Goal: Task Accomplishment & Management: Manage account settings

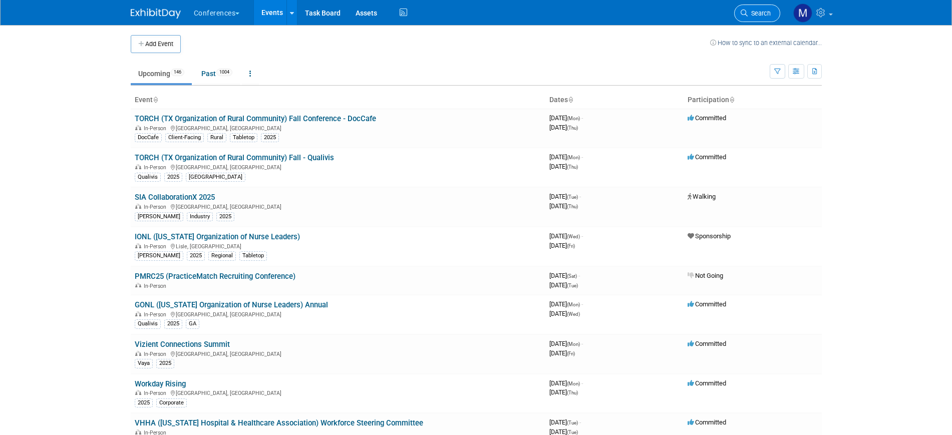
click at [755, 13] on span "Search" at bounding box center [759, 14] width 23 height 8
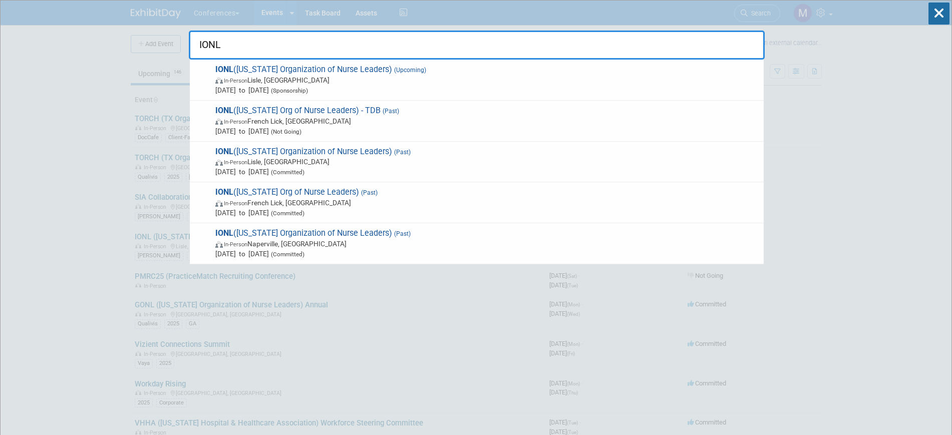
click at [233, 45] on input "IONL" at bounding box center [477, 45] width 576 height 29
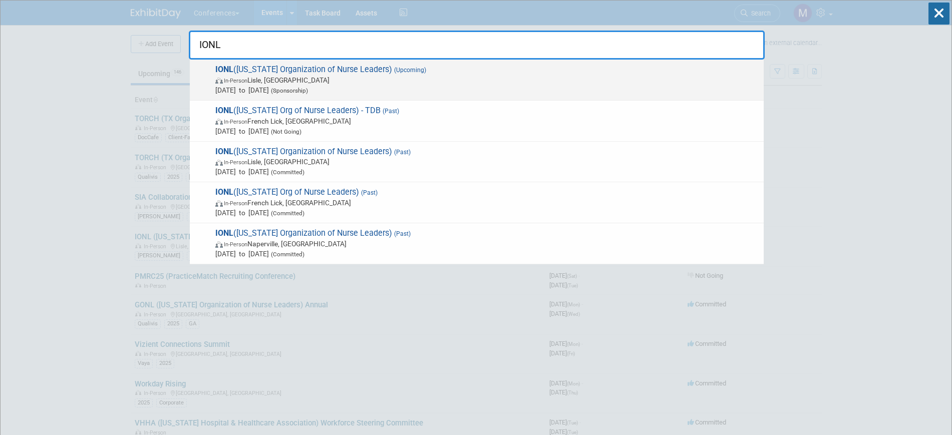
type input "IONL"
click at [292, 83] on span "In-Person Lisle, IL" at bounding box center [487, 80] width 544 height 10
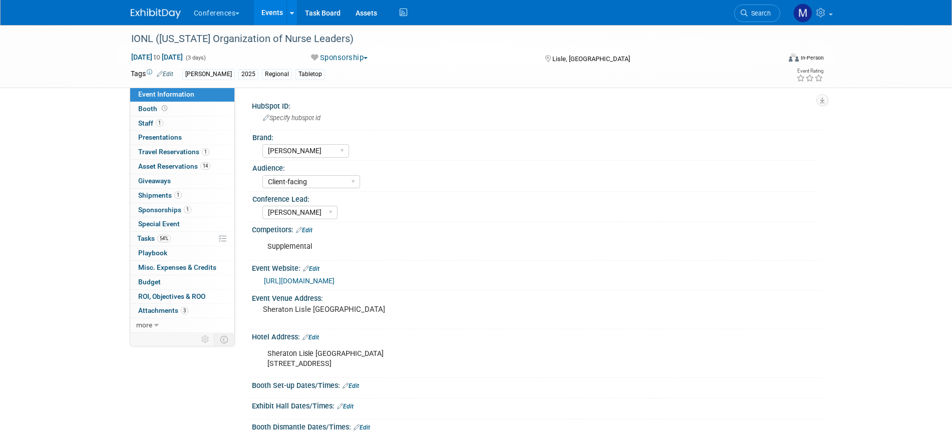
select select "[PERSON_NAME]"
select select "Client-facing"
select select "[PERSON_NAME]"
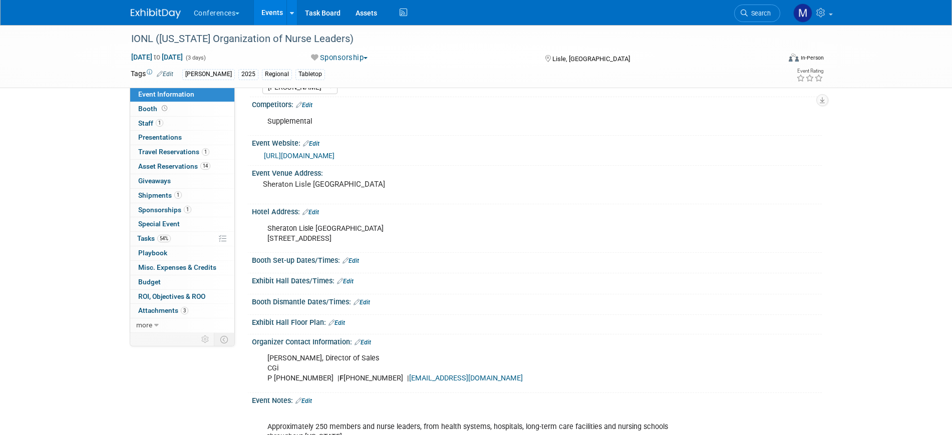
scroll to position [188, 0]
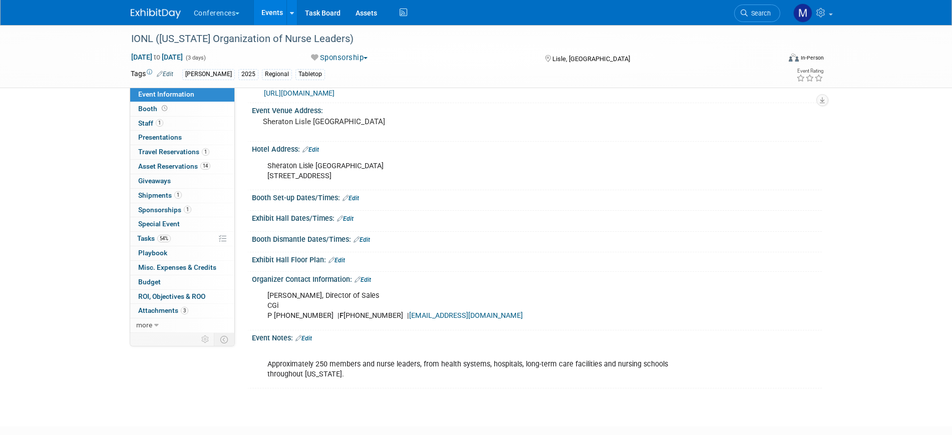
click at [310, 340] on link "Edit" at bounding box center [304, 338] width 17 height 7
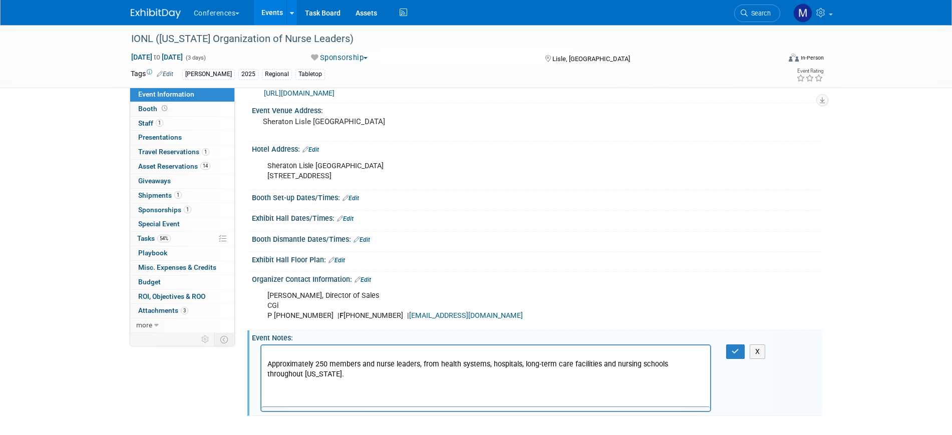
scroll to position [0, 0]
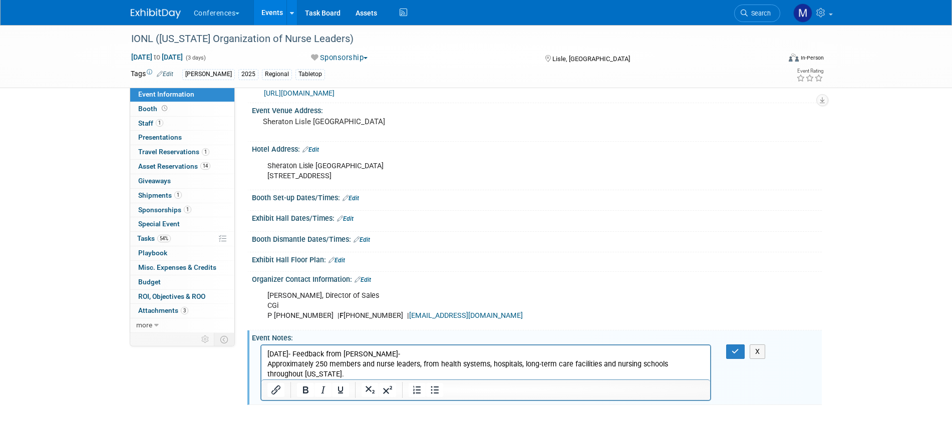
drag, startPoint x: 912, startPoint y: 209, endPoint x: 403, endPoint y: 309, distance: 518.0
click at [912, 210] on div "IONL (Illinois Organization of Nurse Leaders) Sep 10, 2025 to Sep 12, 2025 (3 d…" at bounding box center [476, 131] width 952 height 588
click at [397, 352] on p "9/11/25- Feedback from Darin- Approximately 250 members and nurse leaders, from…" at bounding box center [486, 365] width 438 height 30
click at [549, 353] on p "9/11/25- Feedback from Darin- Keep Silver sponsorship and def attend next year.…" at bounding box center [486, 365] width 438 height 30
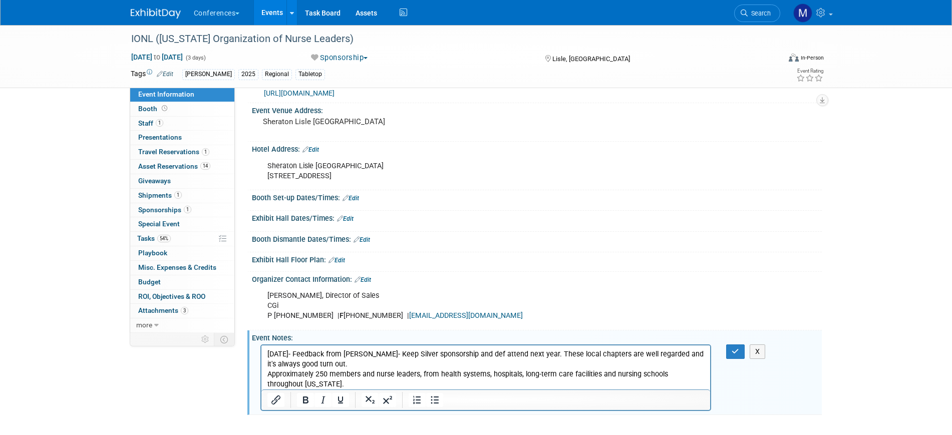
click at [380, 363] on p "9/11/25- Feedback from Darin- Keep Silver sponsorship and def attend next year.…" at bounding box center [486, 370] width 438 height 40
click at [738, 348] on icon "button" at bounding box center [736, 351] width 8 height 7
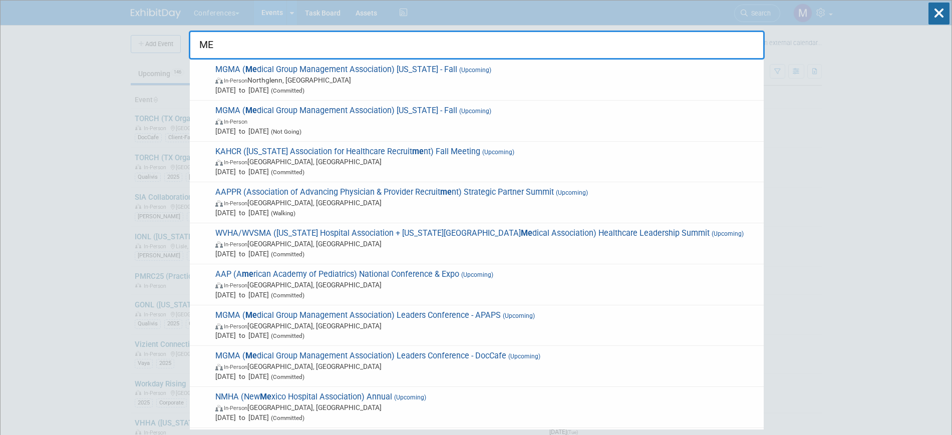
type input "M"
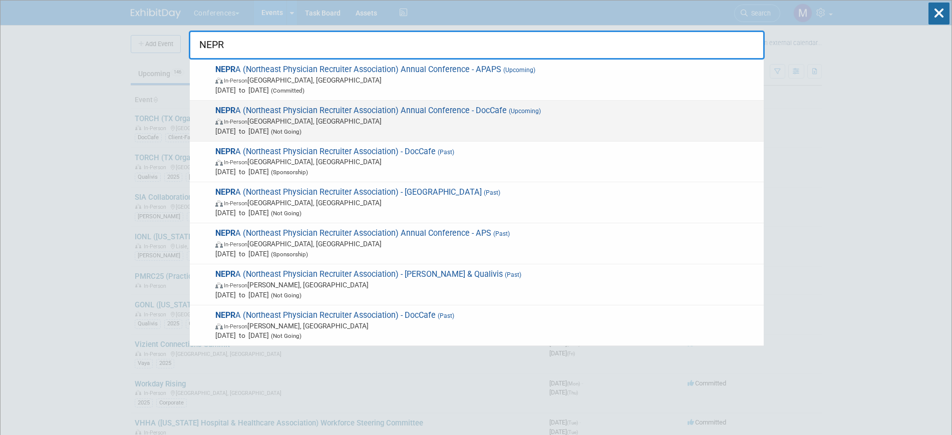
type input "NEPR"
click at [538, 111] on span "(Upcoming)" at bounding box center [524, 111] width 34 height 7
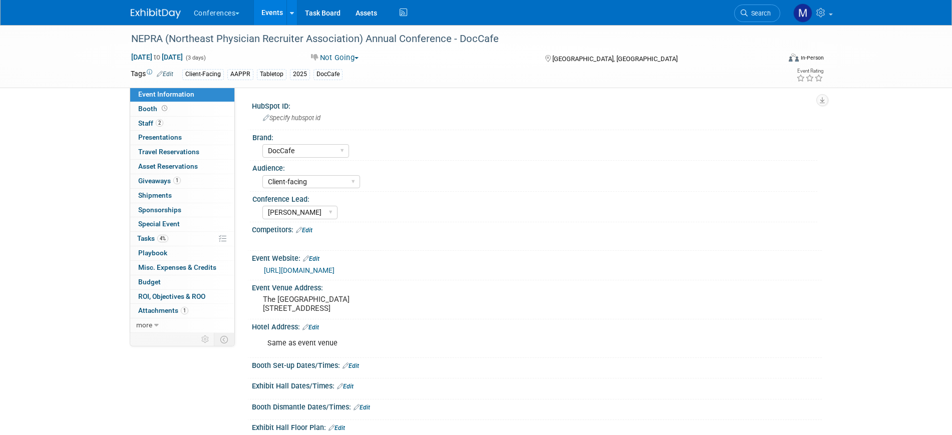
select select "DocCafe"
select select "Client-facing"
select select "Marygrace"
click at [343, 56] on button "Not Going" at bounding box center [335, 58] width 55 height 11
click at [441, 64] on div "Oct 8, 2025 to Oct 10, 2025 (3 days) Oct 8, 2025 to Oct 10, 2025 Not Going Comm…" at bounding box center [477, 59] width 709 height 15
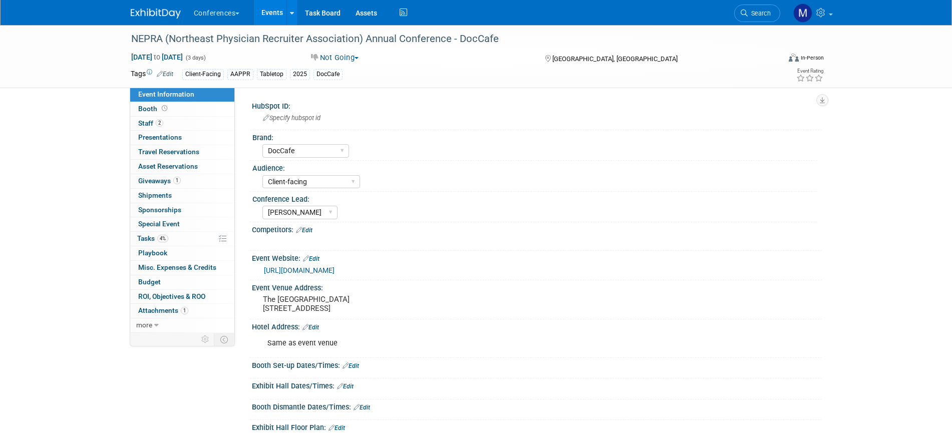
click at [339, 56] on button "Not Going" at bounding box center [335, 58] width 55 height 11
click at [351, 73] on link "Committed" at bounding box center [347, 74] width 79 height 14
click at [155, 244] on link "4% Tasks 4%" at bounding box center [182, 239] width 104 height 14
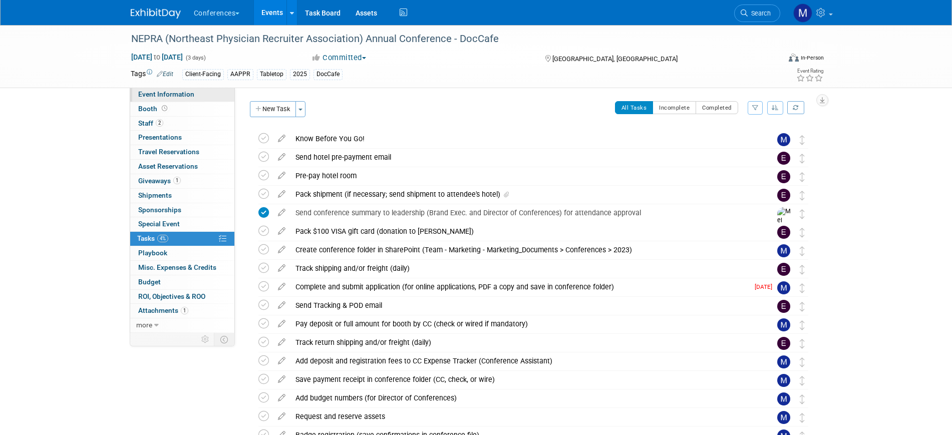
click at [182, 92] on span "Event Information" at bounding box center [166, 94] width 56 height 8
select select "DocCafe"
select select "Client-facing"
select select "[PERSON_NAME]"
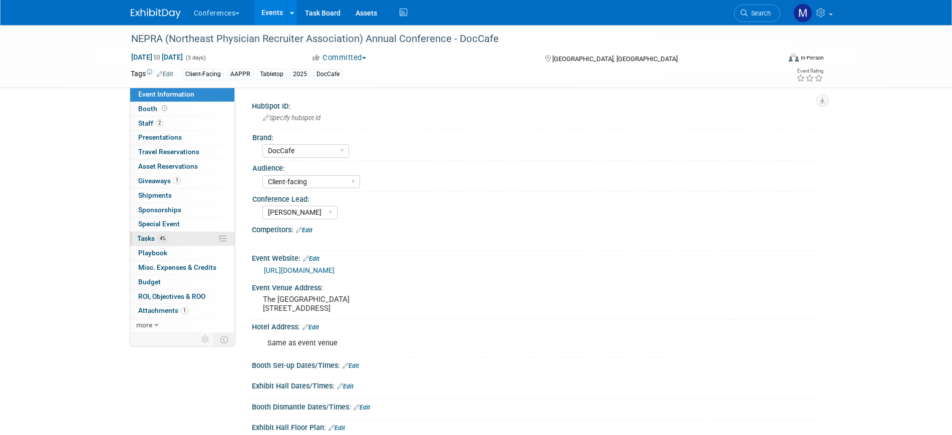
click at [170, 239] on link "4% Tasks 4%" at bounding box center [182, 239] width 104 height 14
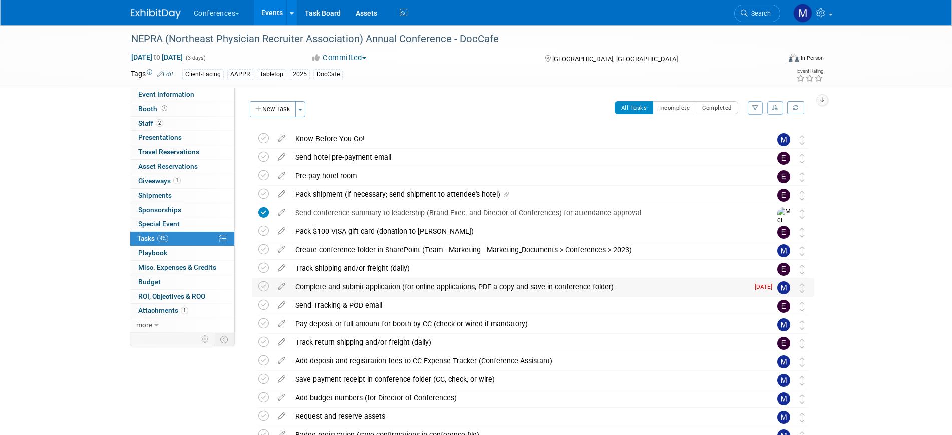
click at [495, 289] on div "Complete and submit application (for online applications, PDF a copy and save i…" at bounding box center [520, 287] width 458 height 17
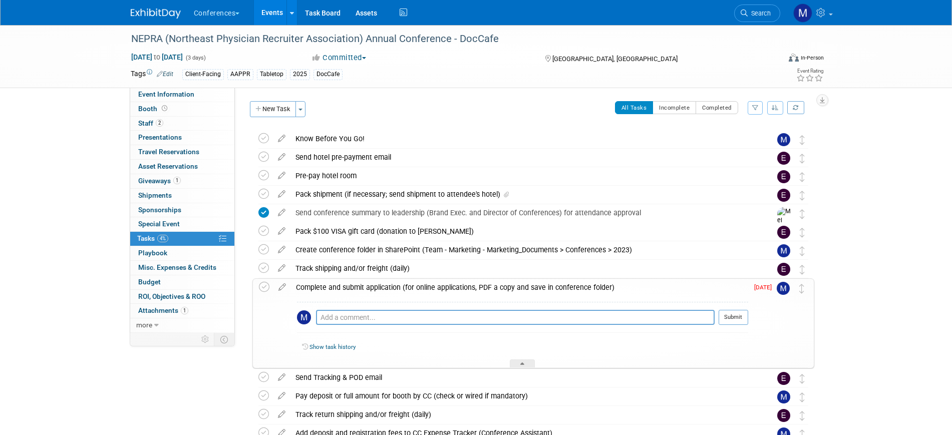
click at [495, 289] on div "Complete and submit application (for online applications, PDF a copy and save i…" at bounding box center [519, 287] width 457 height 17
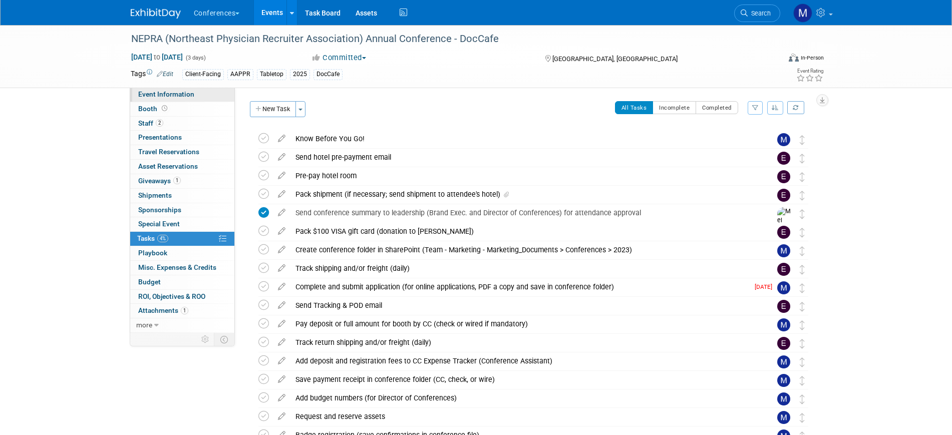
click at [176, 96] on span "Event Information" at bounding box center [166, 94] width 56 height 8
select select "DocCafe"
select select "Client-facing"
select select "[PERSON_NAME]"
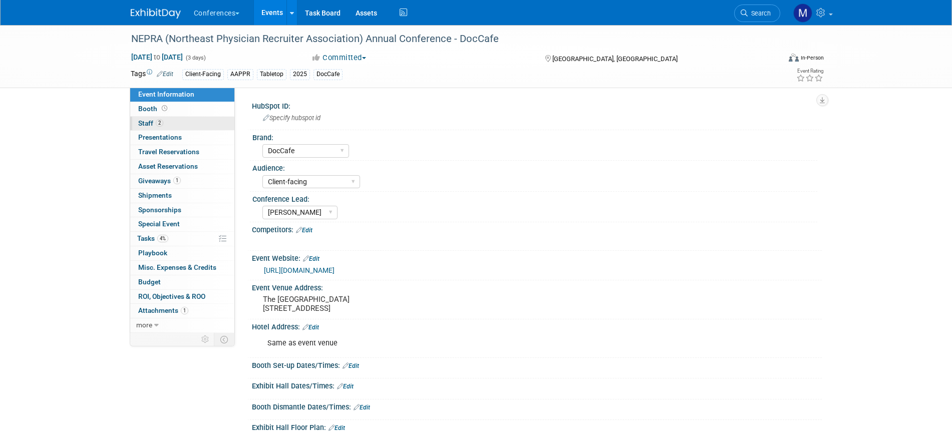
click at [170, 126] on link "2 Staff 2" at bounding box center [182, 124] width 104 height 14
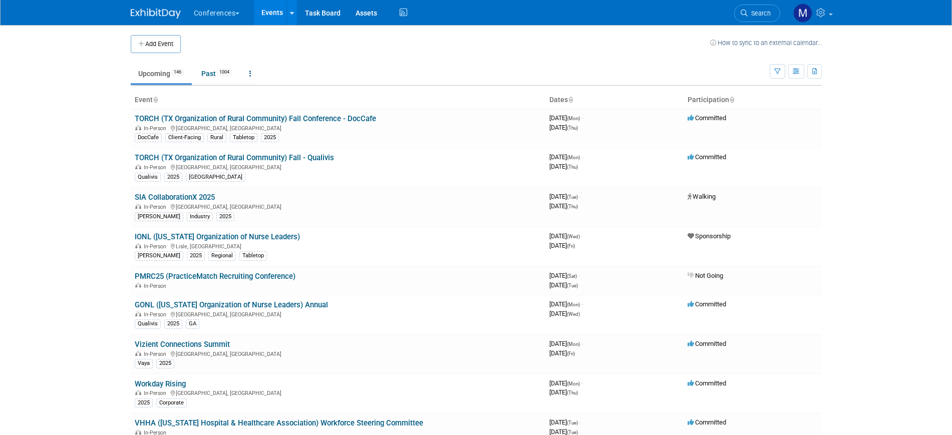
drag, startPoint x: 0, startPoint y: 0, endPoint x: 751, endPoint y: 20, distance: 751.2
click at [751, 20] on link "Search" at bounding box center [757, 14] width 46 height 18
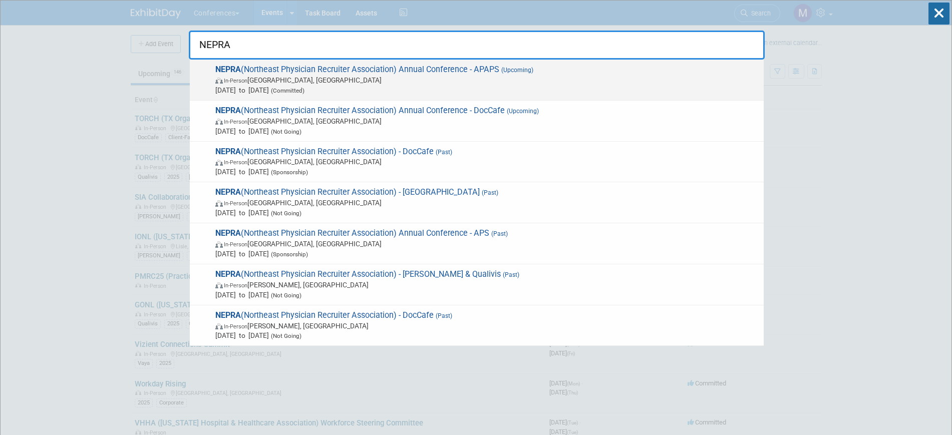
type input "NEPRA"
click at [419, 89] on span "Oct 8, 2025 to Oct 10, 2025 (Committed)" at bounding box center [487, 90] width 544 height 10
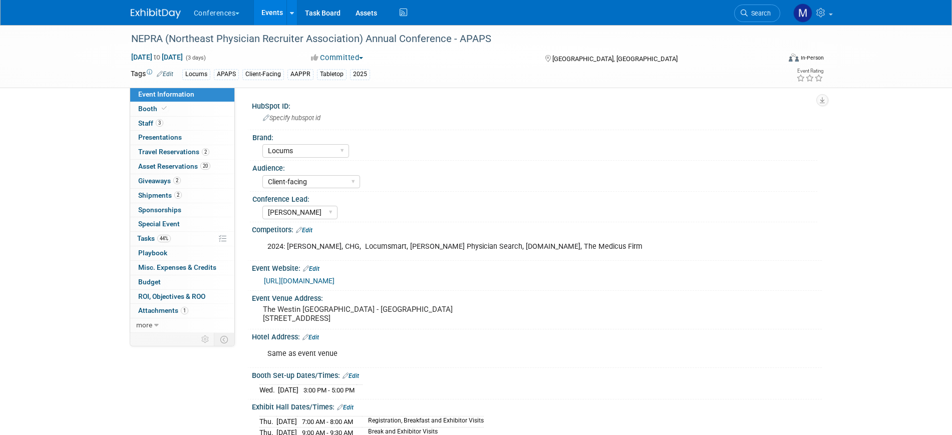
select select "Locums"
select select "Client-facing"
select select "[PERSON_NAME]"
click at [160, 242] on span "44%" at bounding box center [164, 239] width 14 height 8
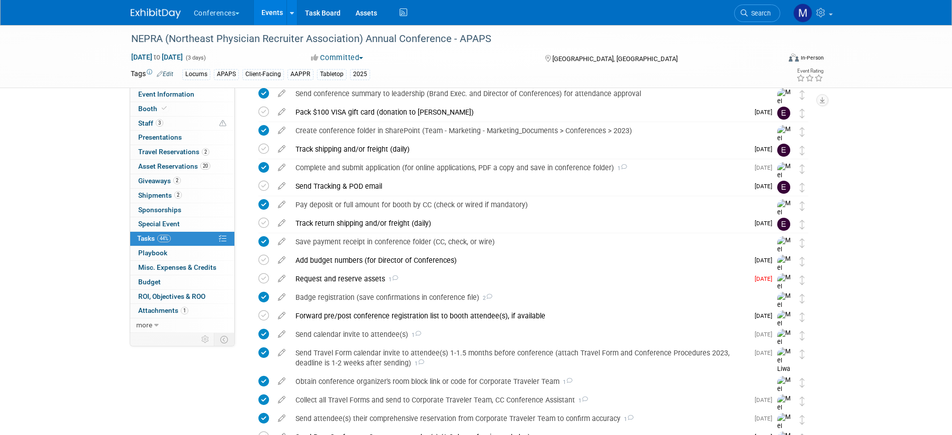
scroll to position [188, 0]
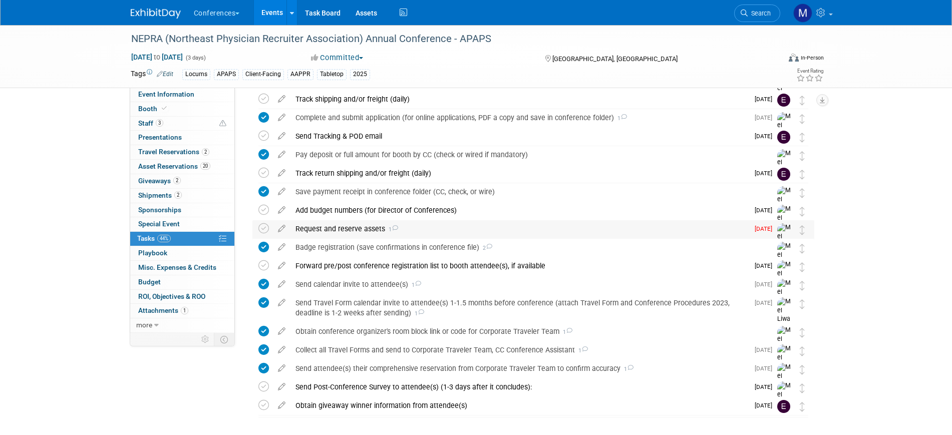
click at [362, 229] on div "Request and reserve assets 1" at bounding box center [520, 228] width 458 height 17
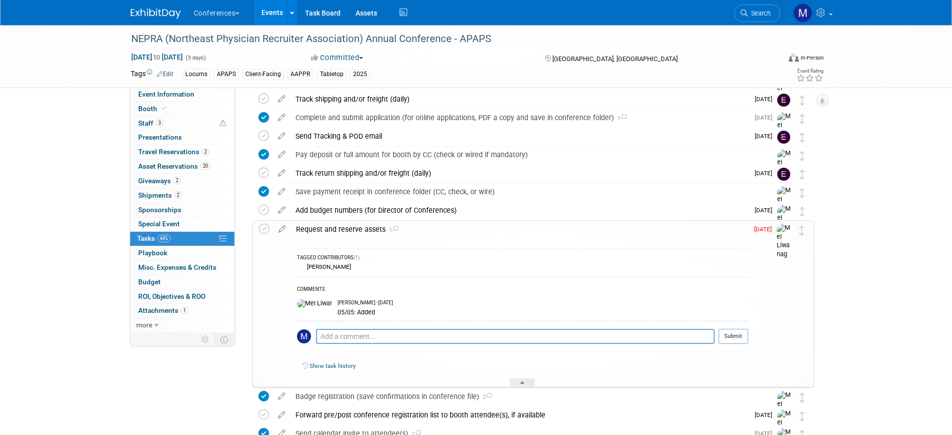
click at [362, 229] on div "Request and reserve assets 1" at bounding box center [519, 229] width 457 height 17
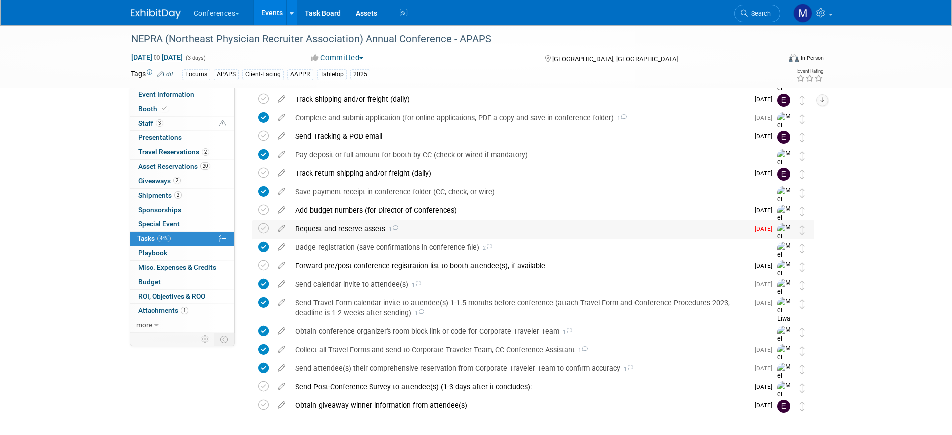
scroll to position [0, 0]
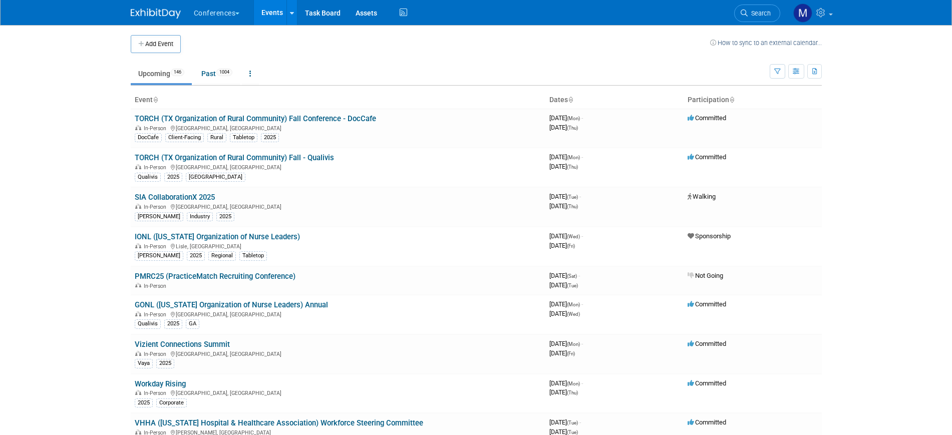
click at [757, 7] on link "Search" at bounding box center [757, 14] width 46 height 18
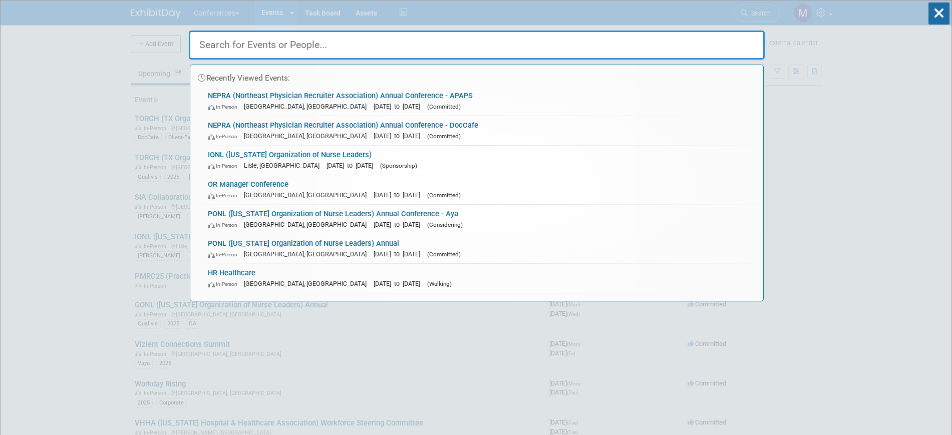
type input "B"
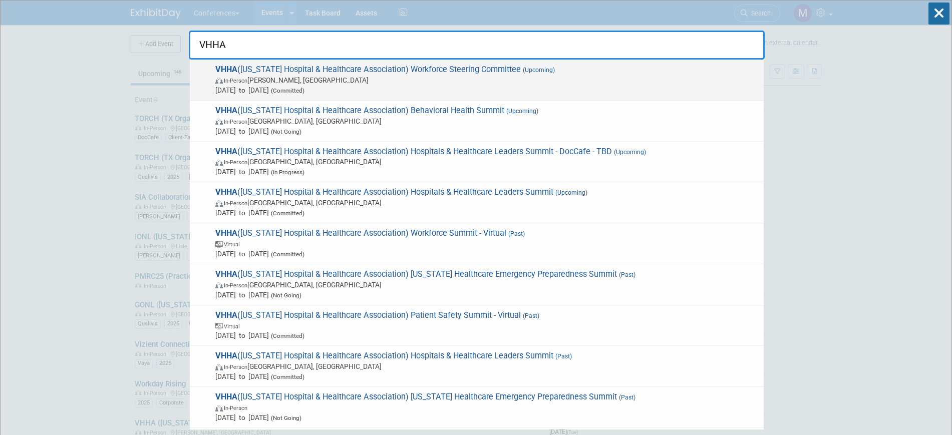
type input "VHHA"
click at [344, 82] on span "In-Person Glen Allen, VA" at bounding box center [487, 80] width 544 height 10
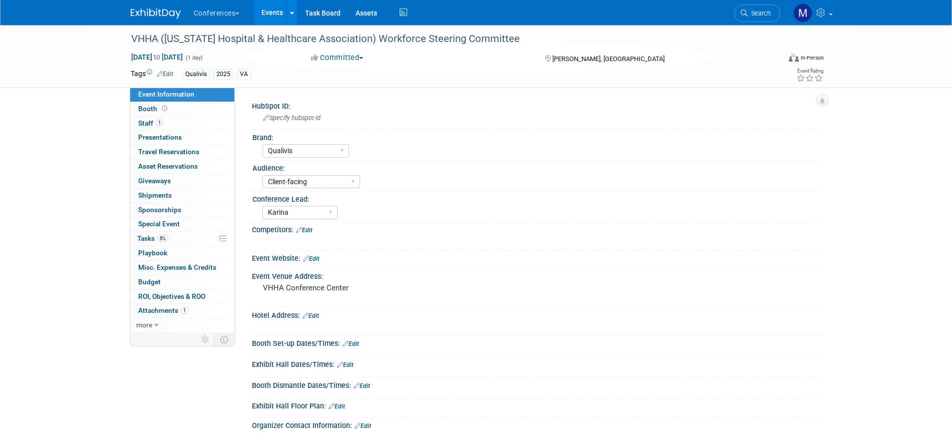
select select "Qualivis"
select select "Client-facing"
select select "Karina"
click at [759, 13] on span "Search" at bounding box center [759, 14] width 23 height 8
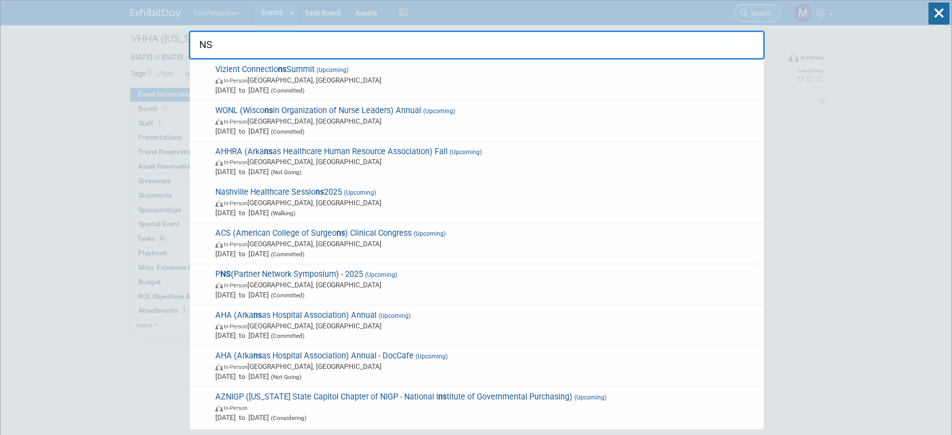
type input "N"
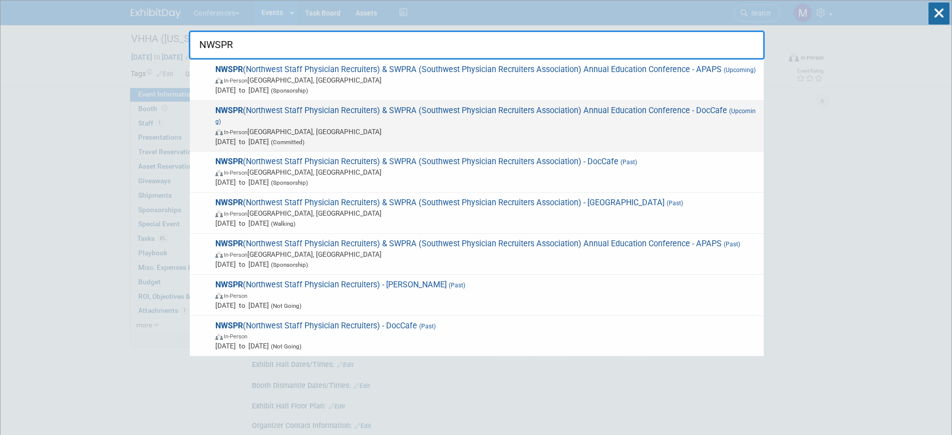
type input "NWSPR"
click at [395, 129] on span "In-Person Sacramento, CA" at bounding box center [487, 132] width 544 height 10
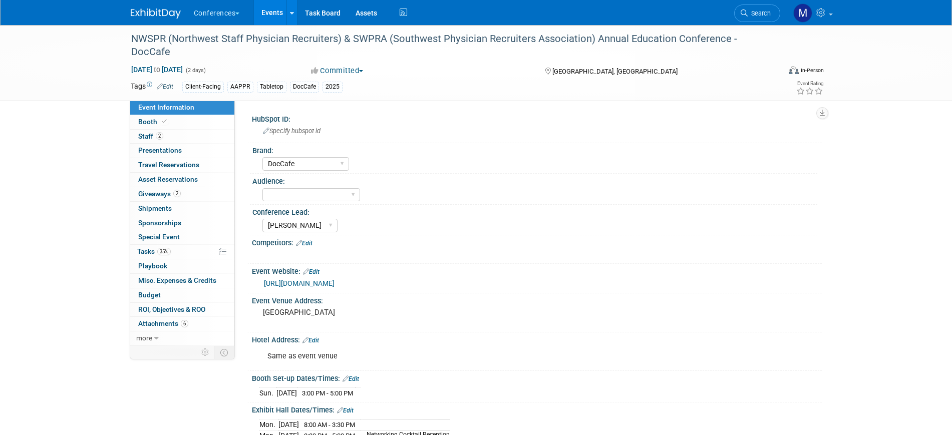
select select "DocCafe"
select select "[PERSON_NAME]"
click at [344, 191] on select "Client-facing Clinician/Provider-facing Both N/a" at bounding box center [311, 195] width 98 height 14
select select "Client-facing"
click at [262, 188] on select "Client-facing Clinician/Provider-facing Both N/a" at bounding box center [311, 195] width 98 height 14
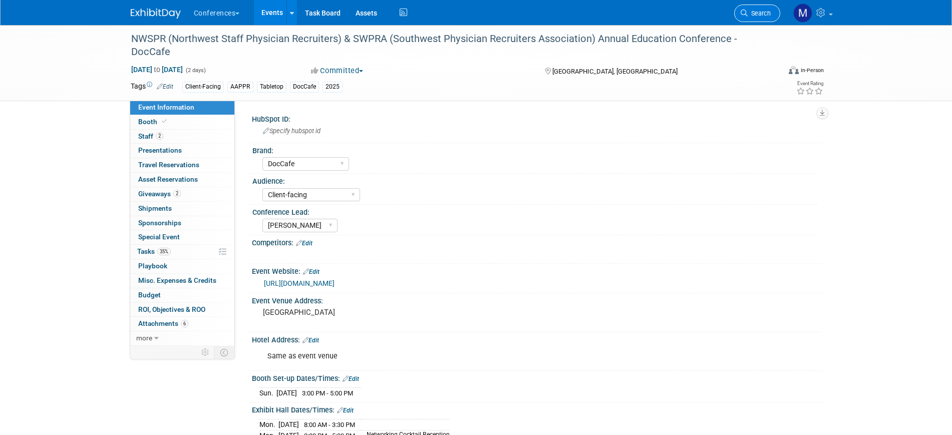
click at [769, 13] on span "Search" at bounding box center [759, 14] width 23 height 8
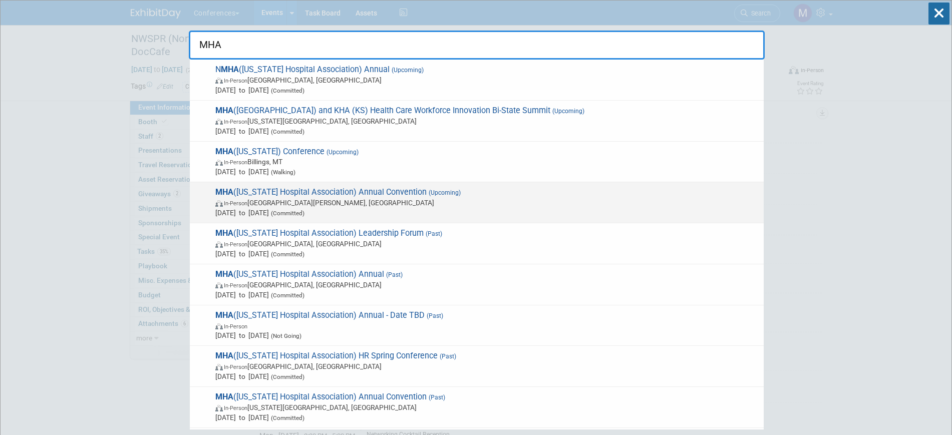
type input "MHA"
click at [304, 203] on span "In-Person Saint Charles, MO" at bounding box center [487, 203] width 544 height 10
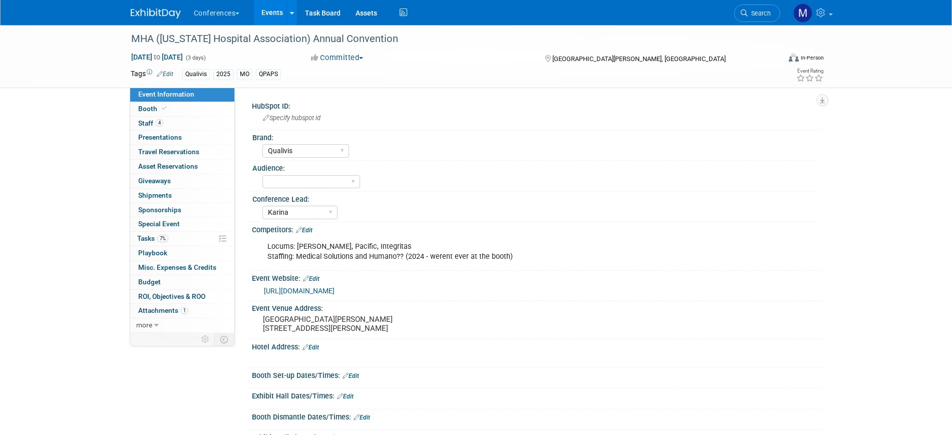
select select "Qualivis"
select select "Karina"
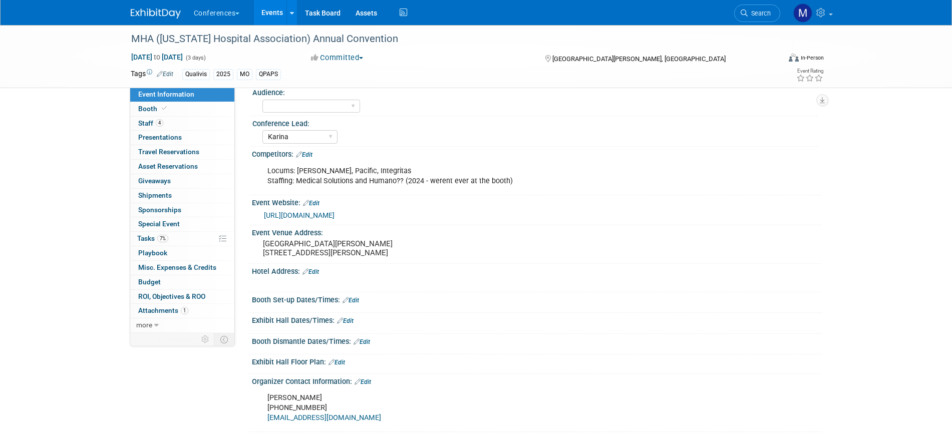
scroll to position [250, 0]
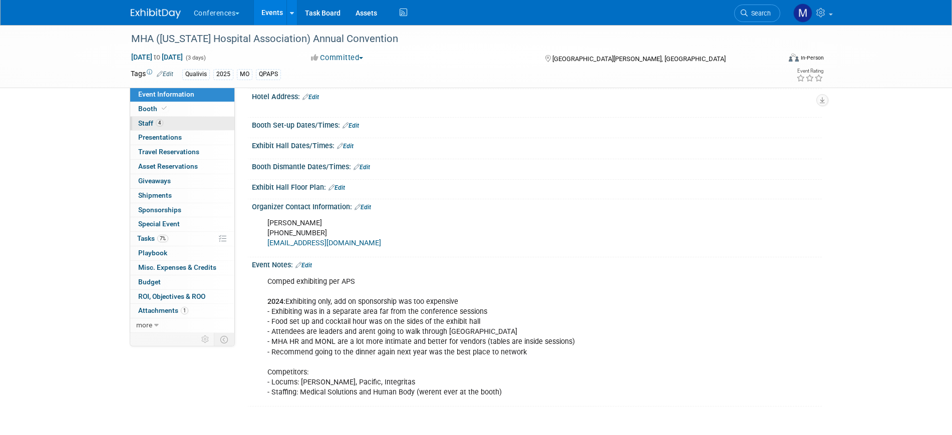
click at [172, 124] on link "4 Staff 4" at bounding box center [182, 124] width 104 height 14
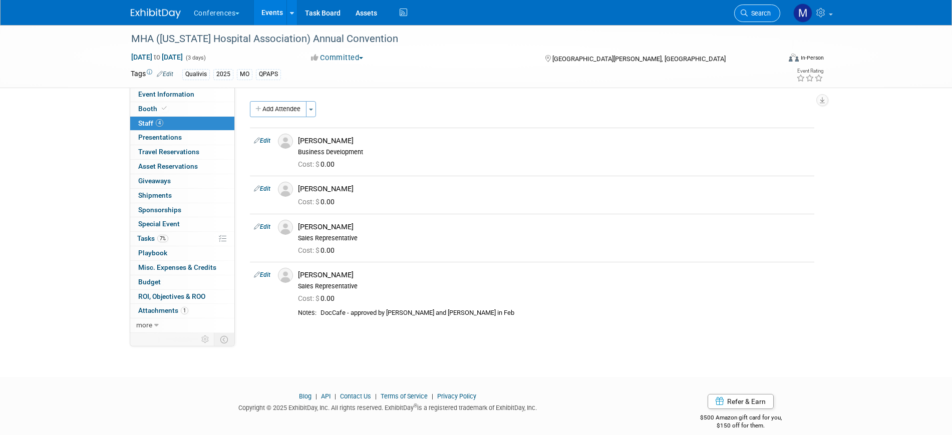
click at [761, 12] on span "Search" at bounding box center [759, 14] width 23 height 8
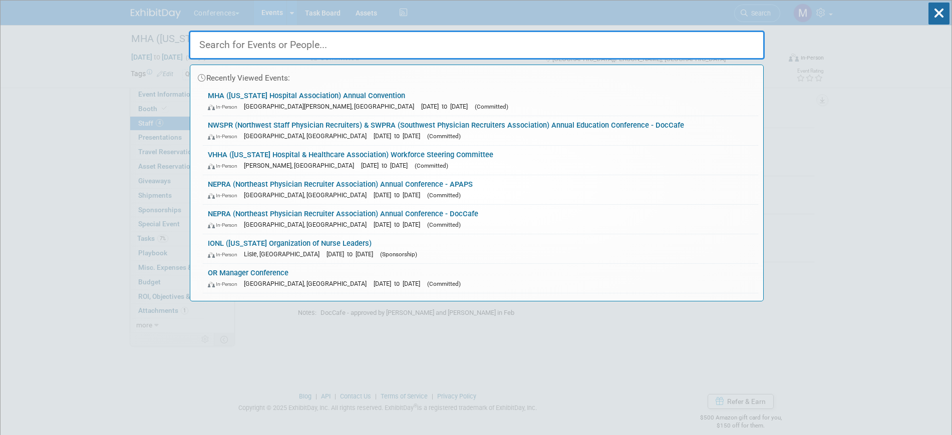
click at [241, 47] on input "text" at bounding box center [477, 45] width 576 height 29
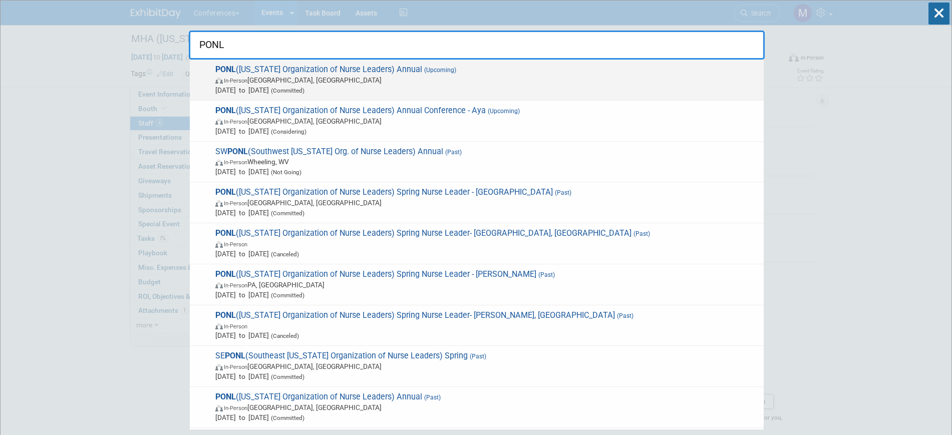
type input "PONL"
click at [352, 77] on span "In-Person Harrisburg, PA" at bounding box center [487, 80] width 544 height 10
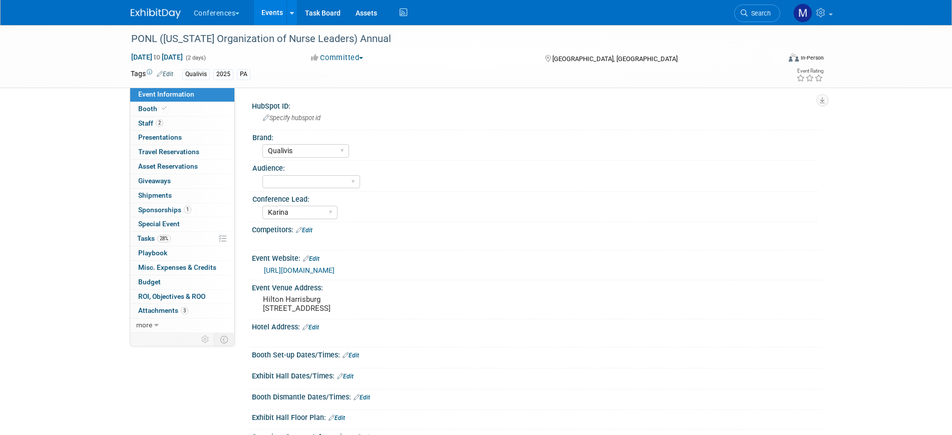
select select "Qualivis"
select select "Karina"
click at [179, 124] on link "2 Staff 2" at bounding box center [182, 124] width 104 height 14
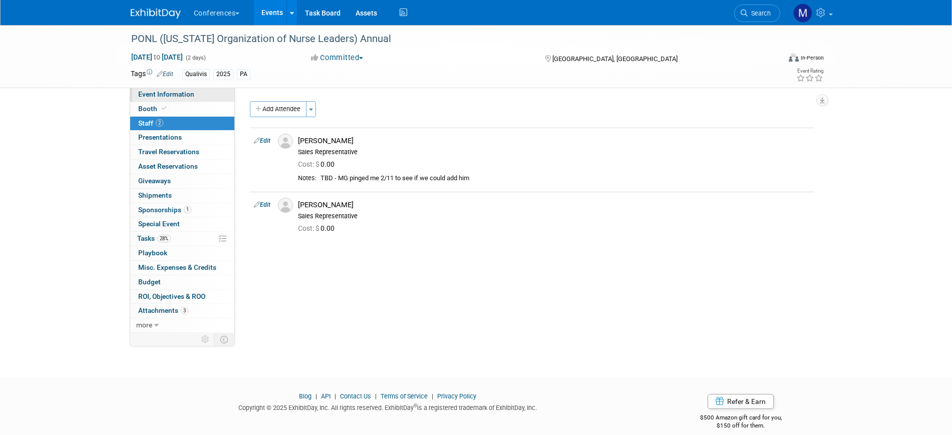
click at [190, 95] on span "Event Information" at bounding box center [166, 94] width 56 height 8
select select "Qualivis"
select select "Karina"
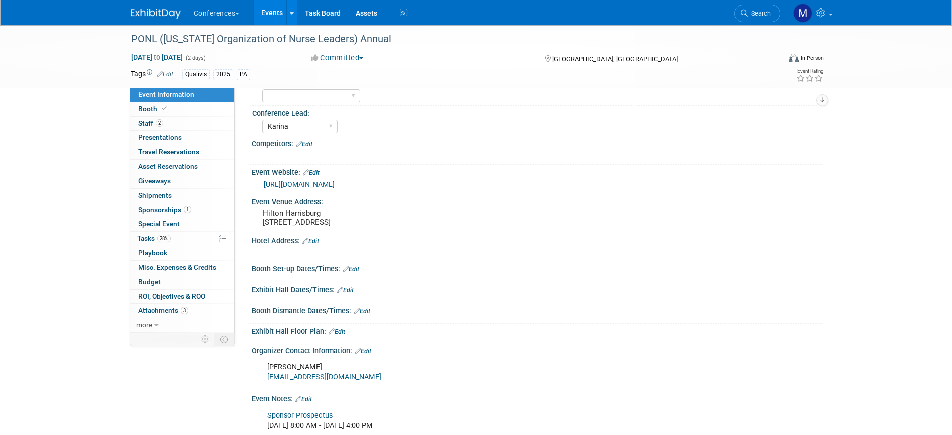
scroll to position [250, 0]
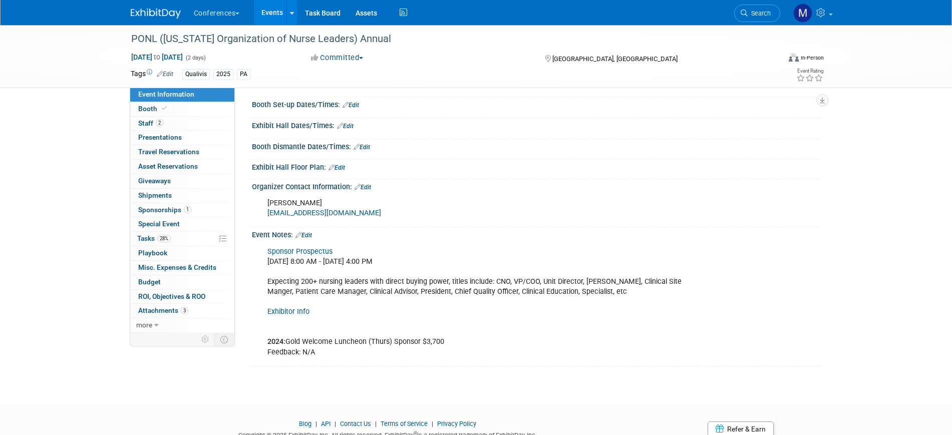
click at [310, 239] on link "Edit" at bounding box center [304, 235] width 17 height 7
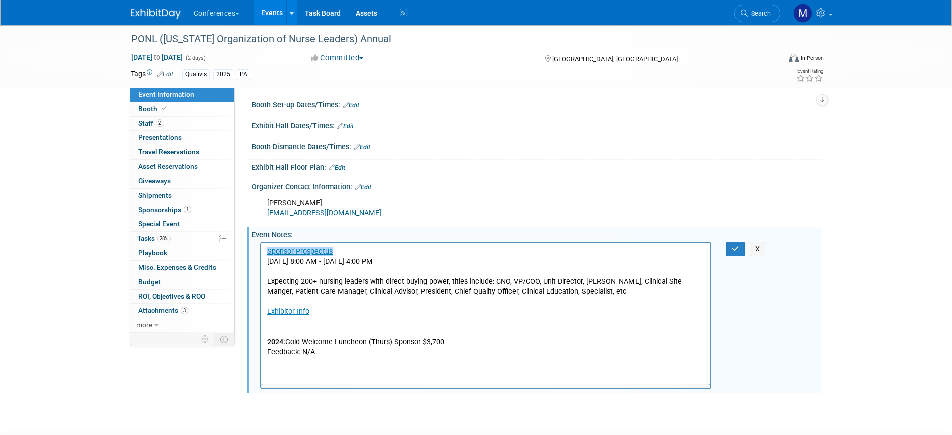
scroll to position [0, 0]
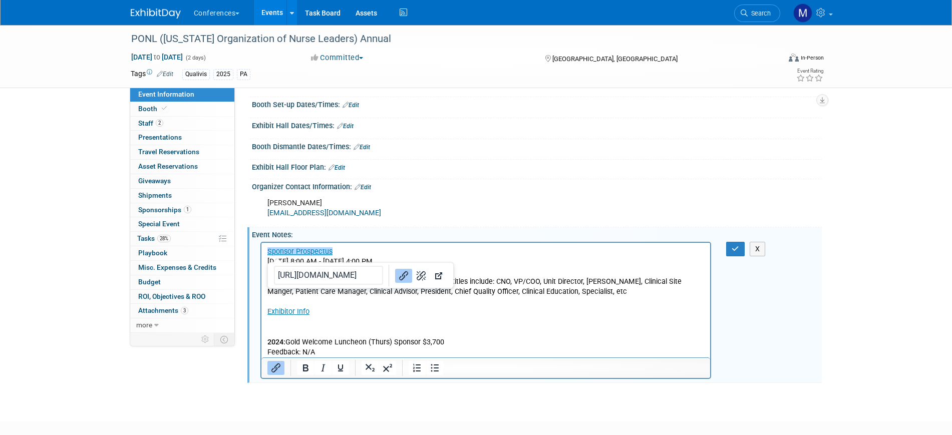
click at [267, 250] on body "﻿Sponsor Prospectus Thursday, October 23, 2025 8:00 AM - Friday, October 24, 20…" at bounding box center [486, 301] width 439 height 111
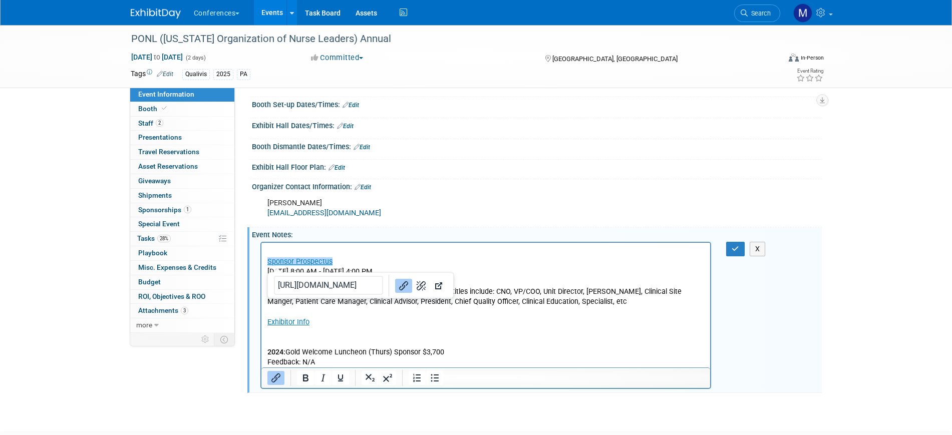
click at [276, 249] on p "Rich Text Area. Press ALT-0 for help." at bounding box center [486, 251] width 438 height 10
click at [354, 250] on p "9/10 - Waiting for Eric t" at bounding box center [486, 251] width 438 height 10
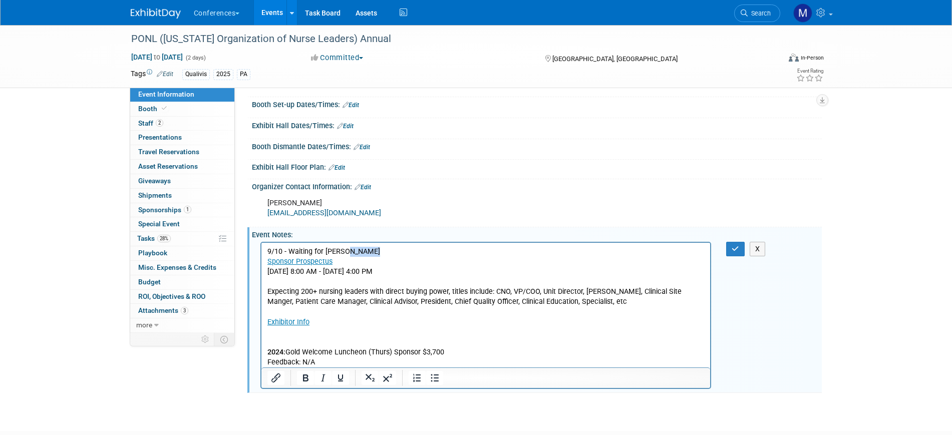
click at [354, 250] on p "9/10 - Waiting for Eric t" at bounding box center [486, 251] width 438 height 10
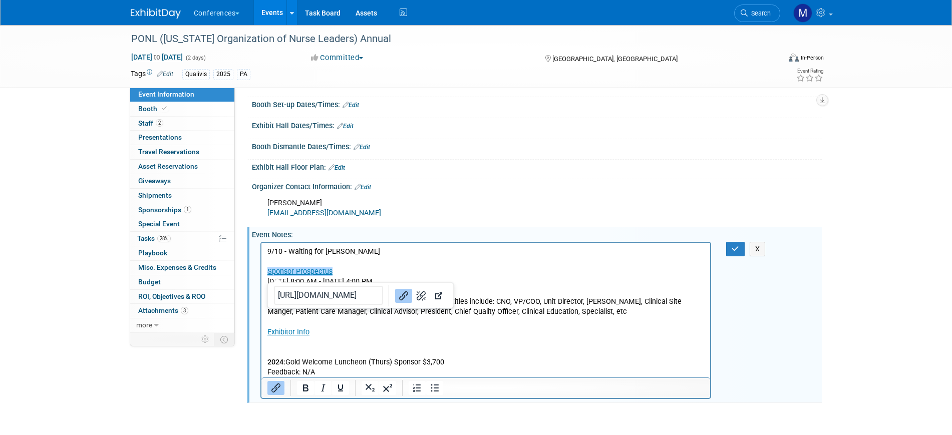
click at [354, 250] on p "9/10 - Waiting for Eric" at bounding box center [486, 251] width 438 height 10
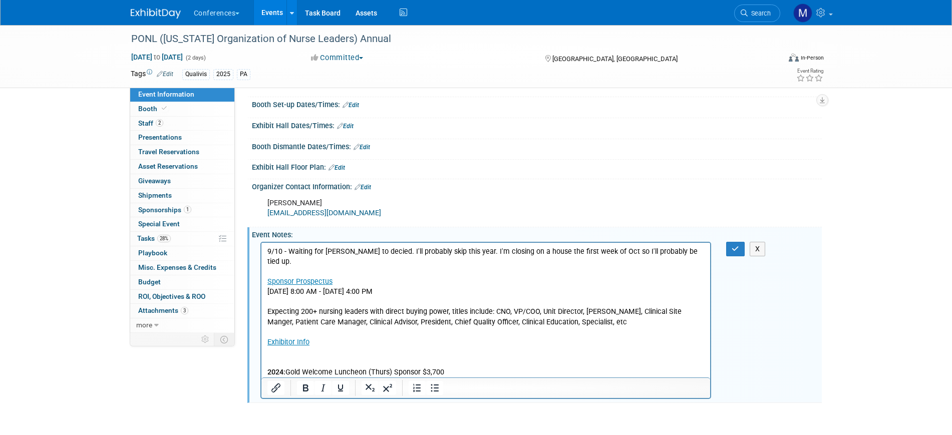
click at [369, 253] on p "9/10 - Waiting for Eric to decied. I'll probably skip this year. I'm closing on…" at bounding box center [486, 256] width 438 height 20
click at [371, 252] on p "9/10 - Waiting for Eric to decied. I'll probably skip this year. I'm closing on…" at bounding box center [486, 256] width 438 height 20
click at [679, 251] on p "9/10 - Waiting for Eric to decied. "I'll probably skip this year. I'm closing o…" at bounding box center [486, 256] width 438 height 20
click at [358, 251] on p "9/10 - Waiting for Eric to decied. "I'll probably skip this year. I'm closing o…" at bounding box center [486, 256] width 438 height 20
drag, startPoint x: 371, startPoint y: 250, endPoint x: 288, endPoint y: 251, distance: 83.2
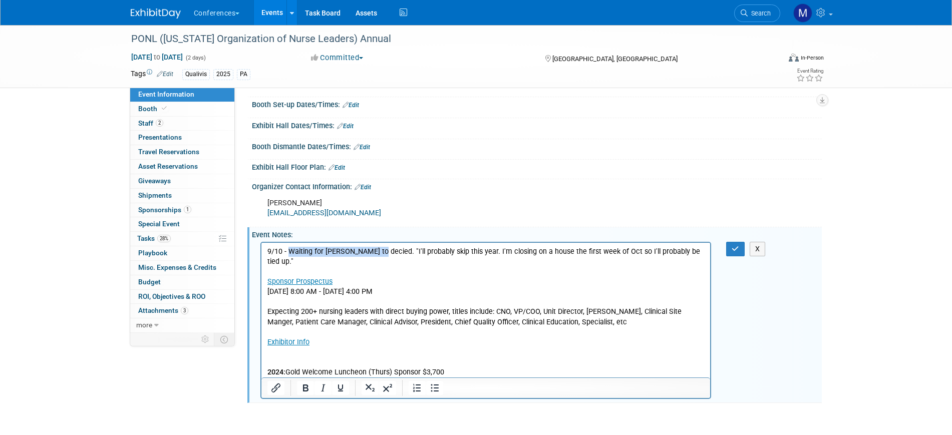
click at [288, 251] on p "9/10 - Waiting for Eric to decied. "I'll probably skip this year. I'm closing o…" at bounding box center [486, 256] width 438 height 20
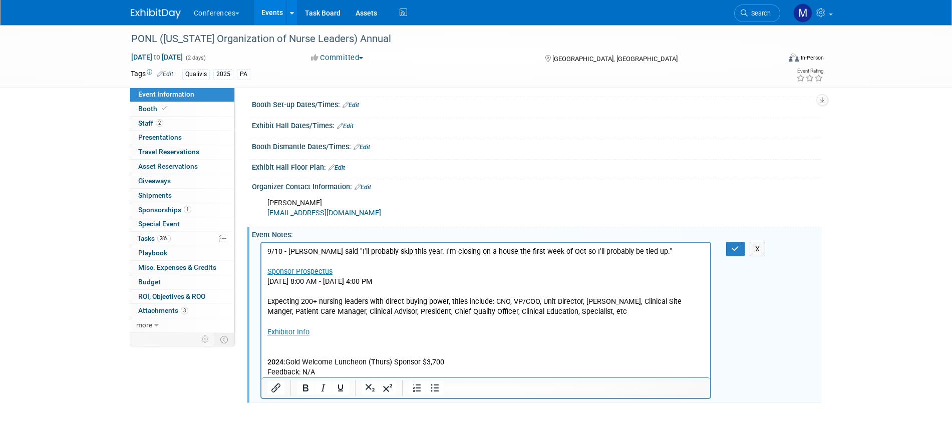
click at [618, 252] on p "9/10 - Eric said "I'll probably skip this year. I'm closing on a house the firs…" at bounding box center [486, 251] width 438 height 10
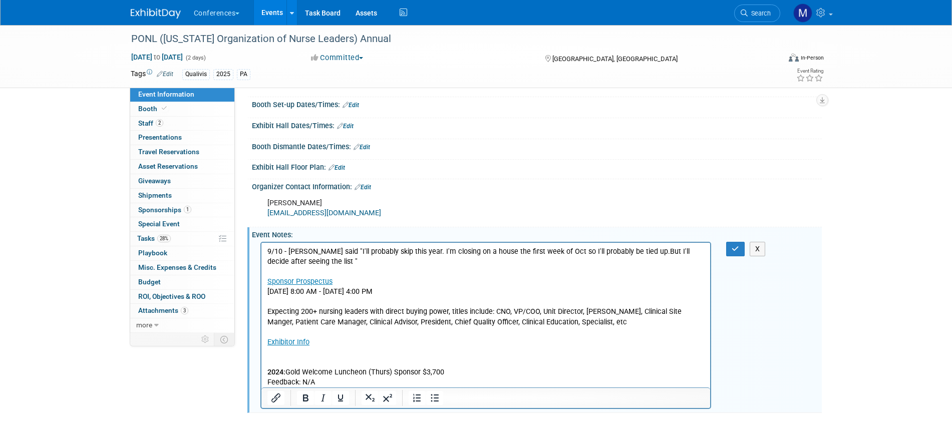
click at [622, 251] on p "9/10 - Eric said "I'll probably skip this year. I'm closing on a house the firs…" at bounding box center [486, 256] width 438 height 20
click at [336, 261] on p "9/10 - Eric said "I'll probably skip this year. I'm closing on a house the firs…" at bounding box center [486, 256] width 438 height 20
click at [736, 252] on icon "button" at bounding box center [736, 248] width 8 height 7
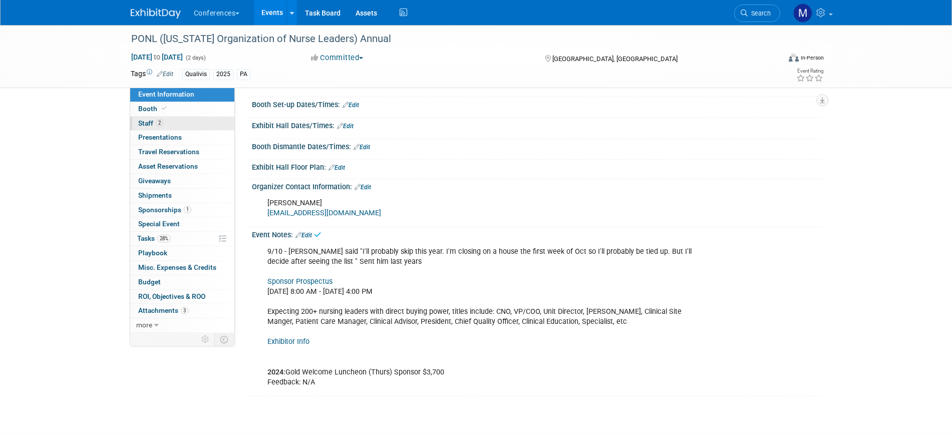
click at [181, 123] on link "2 Staff 2" at bounding box center [182, 124] width 104 height 14
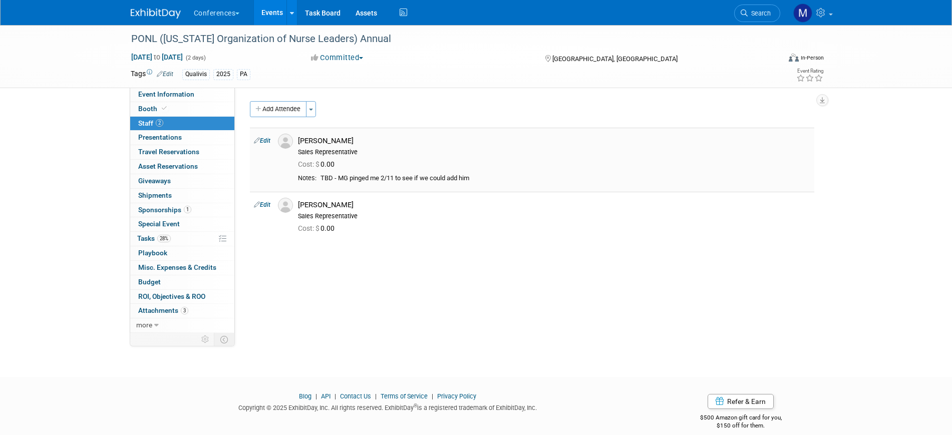
click at [266, 139] on link "Edit" at bounding box center [262, 140] width 17 height 7
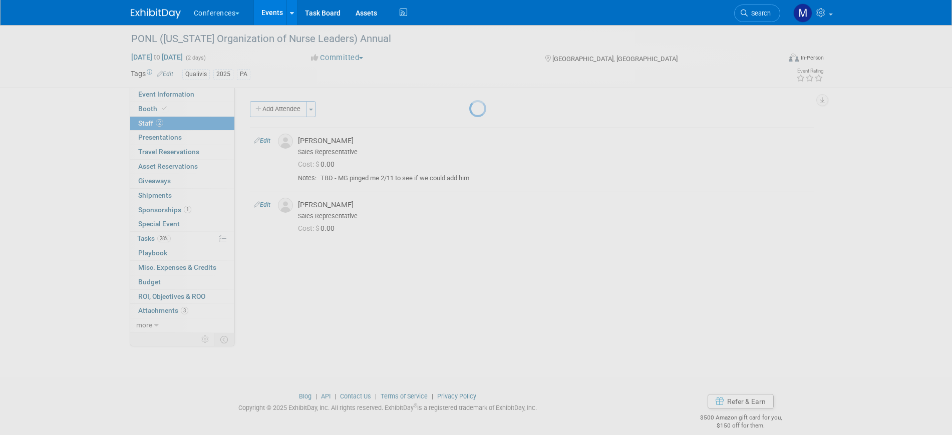
select select "54b905e9-7986-457a-ab0a-43c183886044"
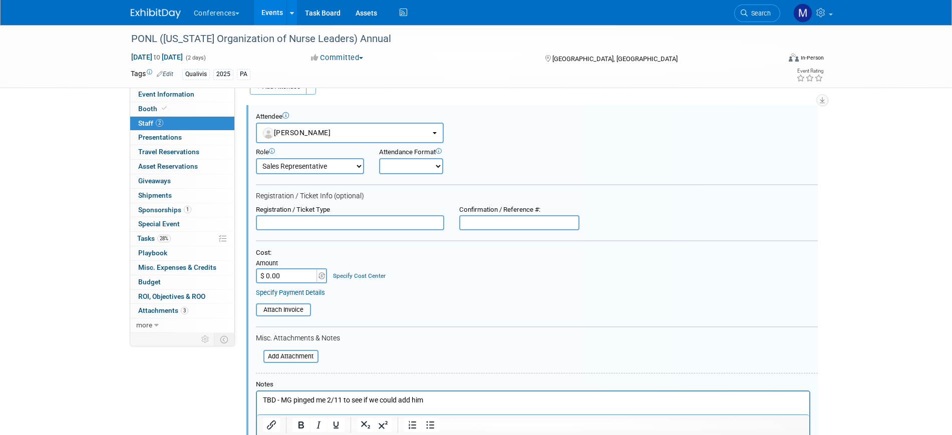
scroll to position [77, 0]
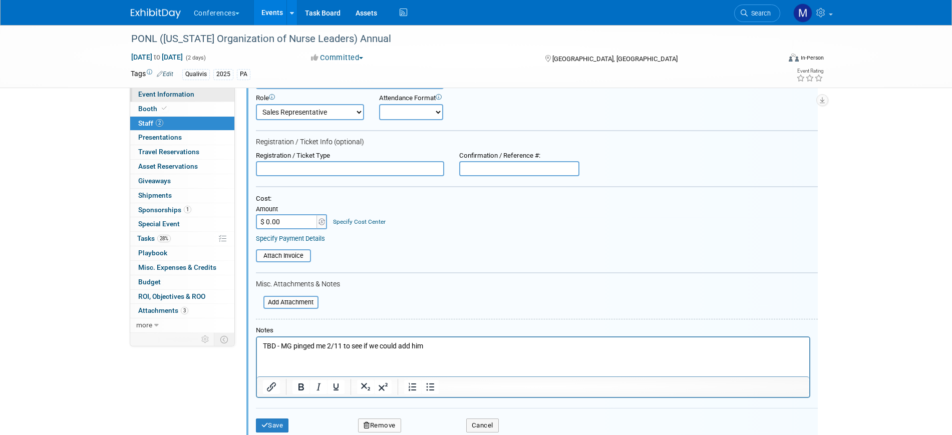
click at [157, 92] on span "Event Information" at bounding box center [166, 94] width 56 height 8
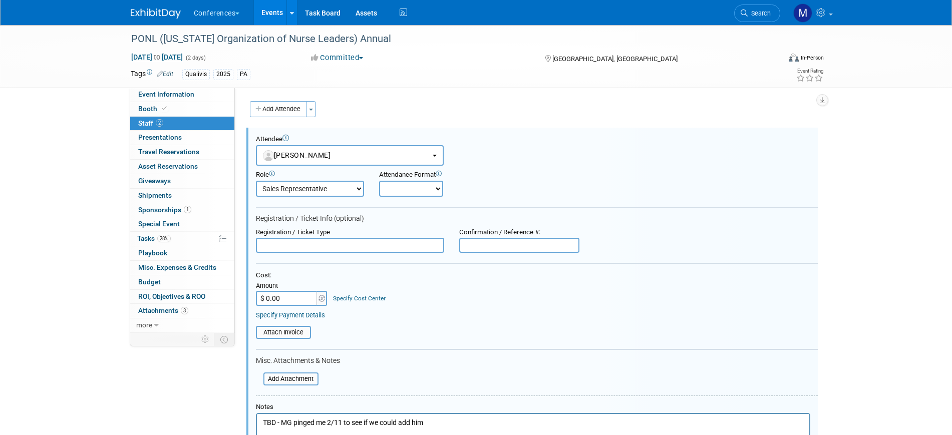
select select "Qualivis"
select select "Karina"
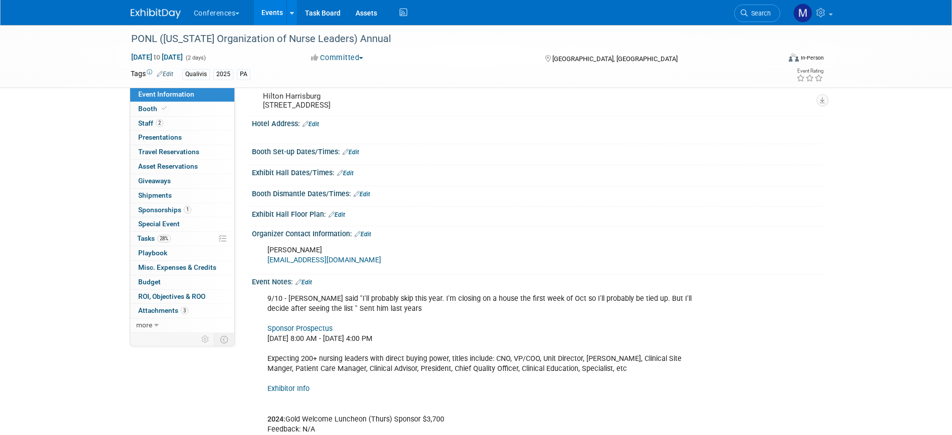
scroll to position [250, 0]
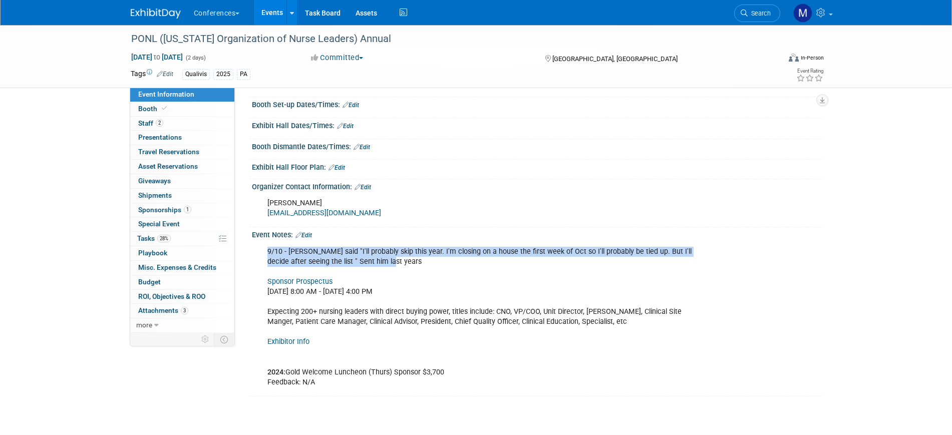
drag, startPoint x: 358, startPoint y: 270, endPoint x: 264, endPoint y: 262, distance: 94.0
click at [264, 262] on div "9/10 - Eric said "I'll probably skip this year. I'm closing on a house the firs…" at bounding box center [485, 317] width 451 height 151
copy div "9/10 - Eric said "I'll probably skip this year. I'm closing on a house the firs…"
click at [172, 125] on link "2 Staff 2" at bounding box center [182, 124] width 104 height 14
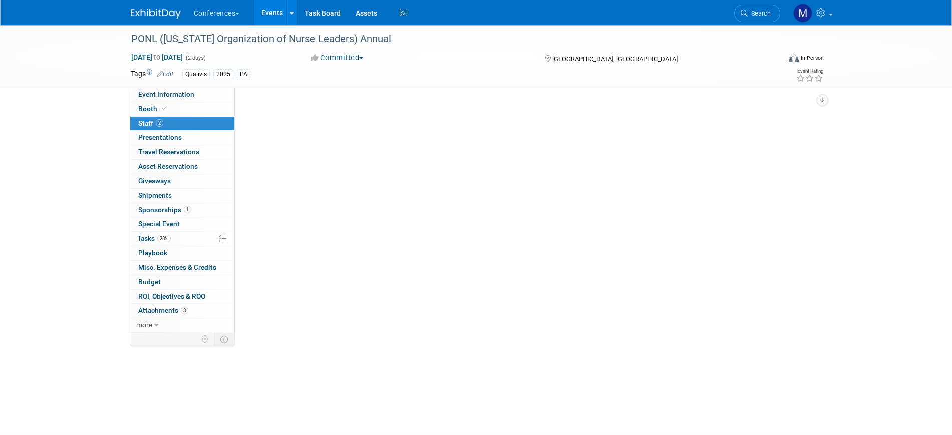
scroll to position [0, 0]
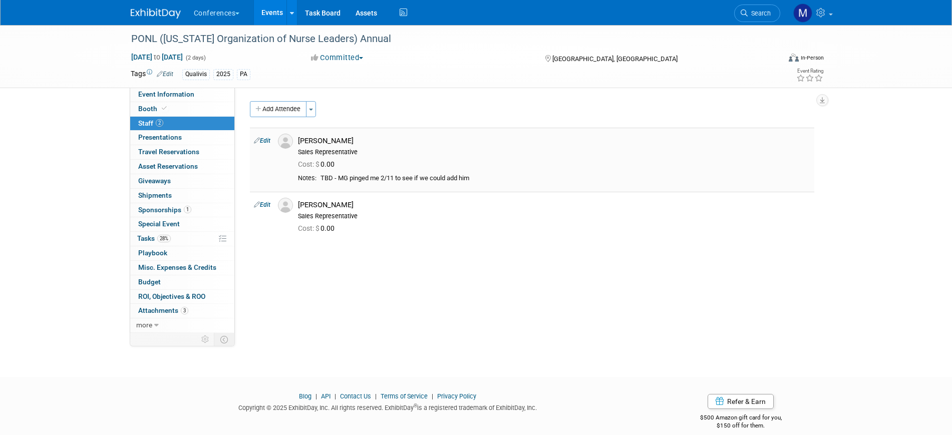
click at [270, 142] on link "Edit" at bounding box center [262, 140] width 17 height 7
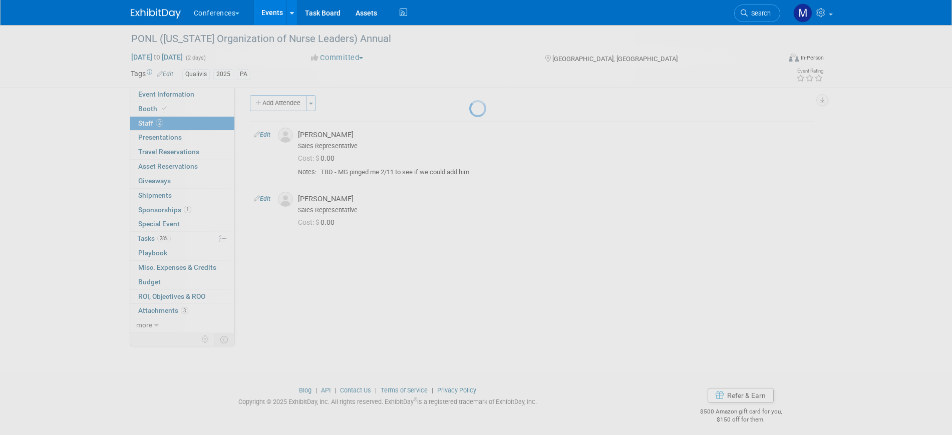
select select "54b905e9-7986-457a-ab0a-43c183886044"
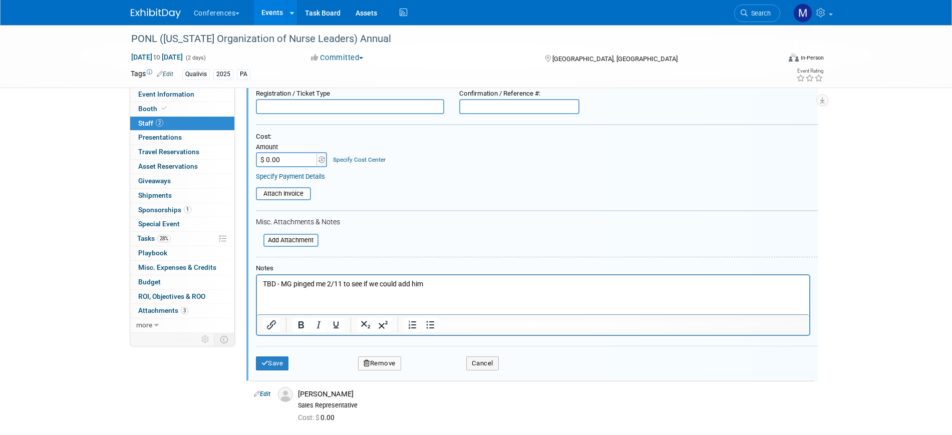
scroll to position [139, 0]
click at [450, 287] on p "TBD - MG pinged me 2/11 to see if we could add him" at bounding box center [532, 284] width 541 height 10
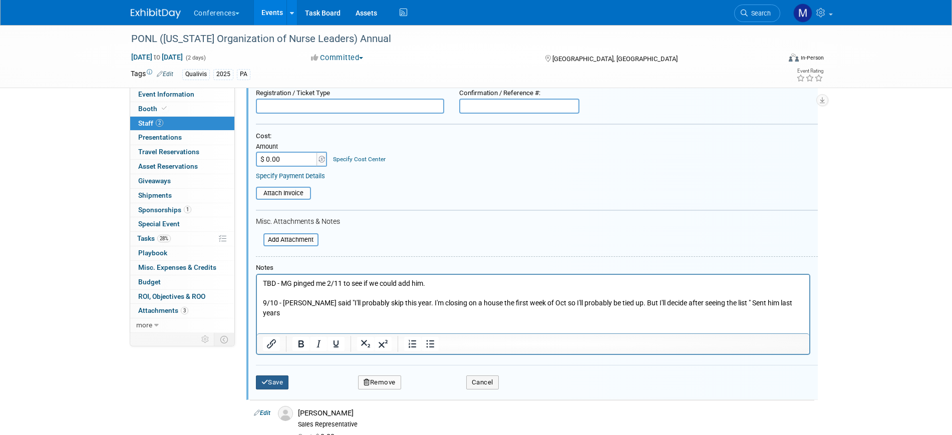
click at [274, 386] on button "Save" at bounding box center [272, 383] width 33 height 14
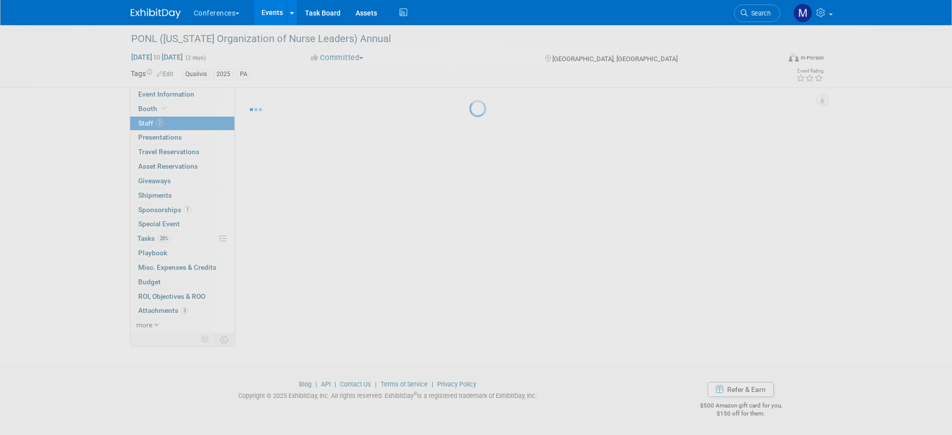
scroll to position [12, 0]
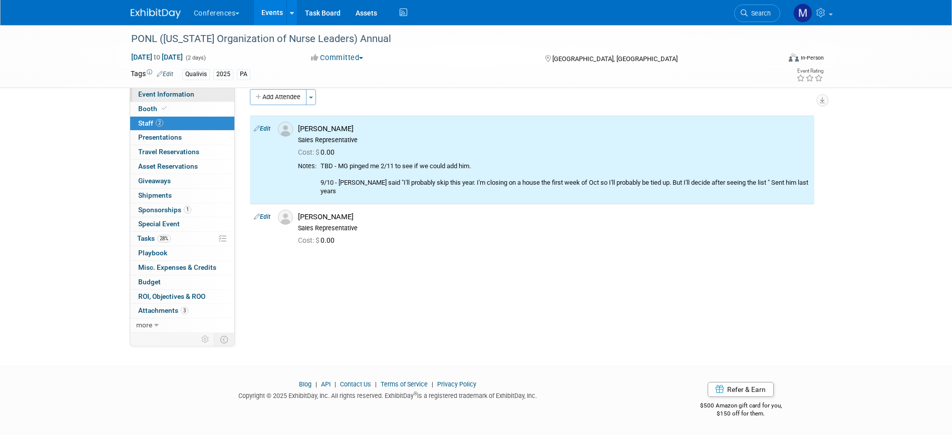
click at [188, 95] on span "Event Information" at bounding box center [166, 94] width 56 height 8
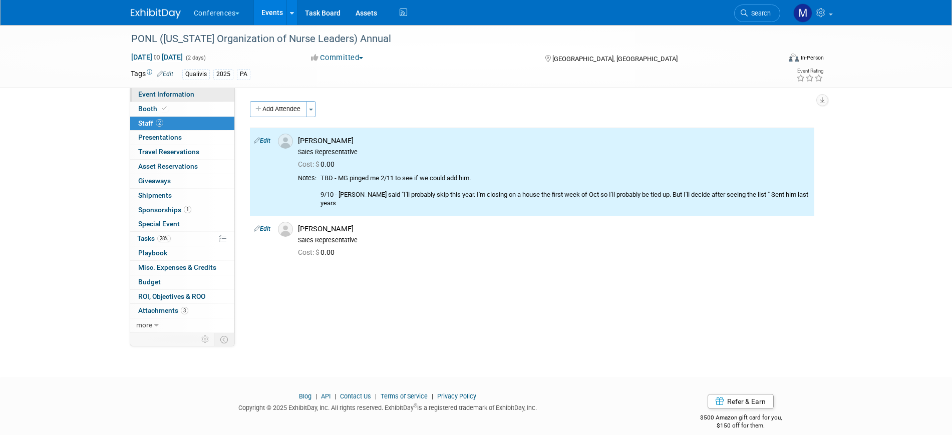
select select "Qualivis"
select select "Karina"
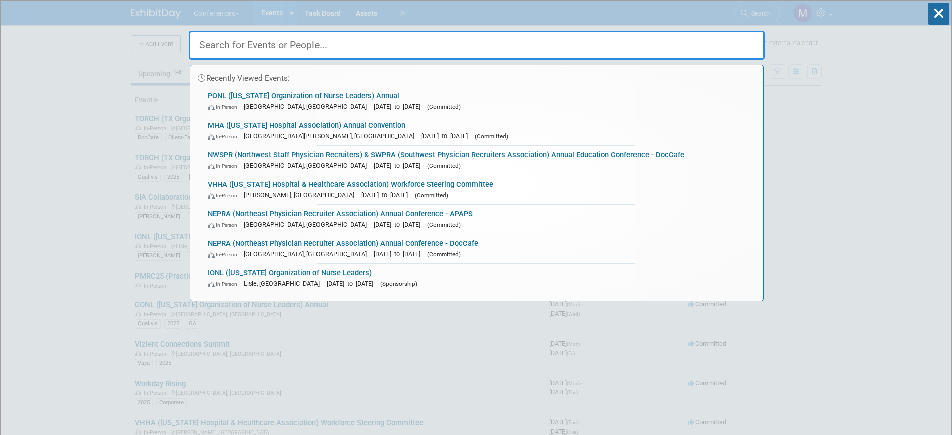
type input "n"
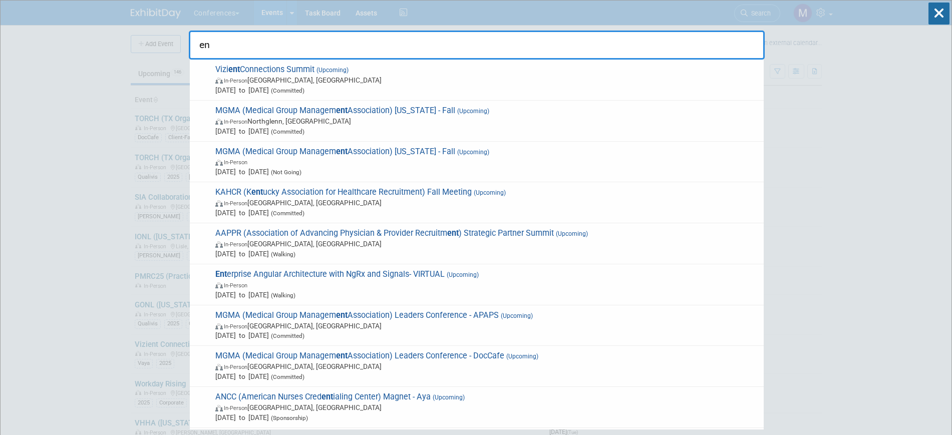
type input "e"
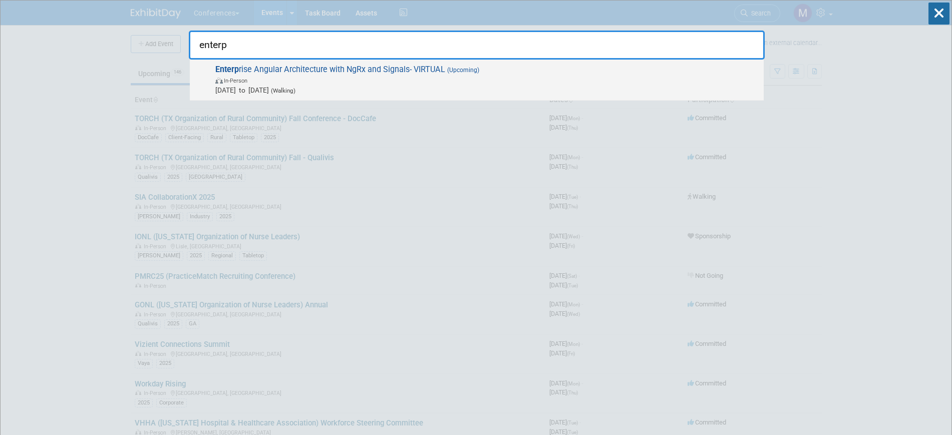
type input "enterp"
click at [331, 76] on span "In-Person" at bounding box center [487, 80] width 544 height 10
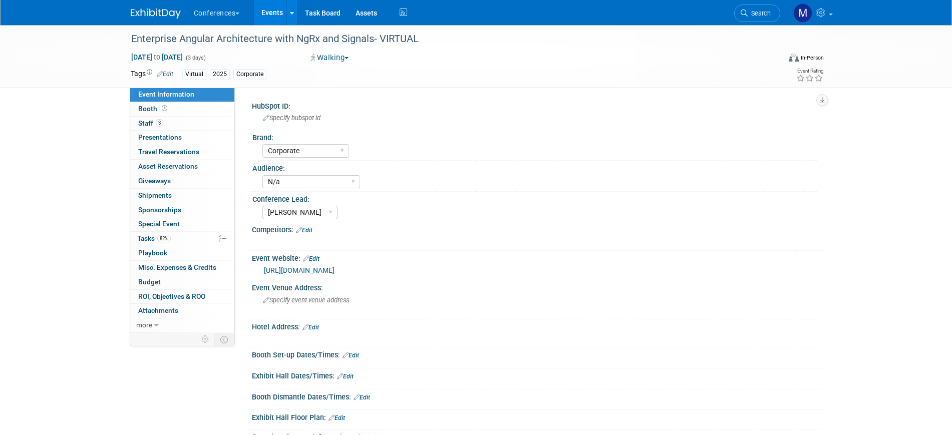
select select "Corporate"
select select "N/a"
select select "Marygrace"
click at [189, 125] on link "3 Staff 3" at bounding box center [182, 124] width 104 height 14
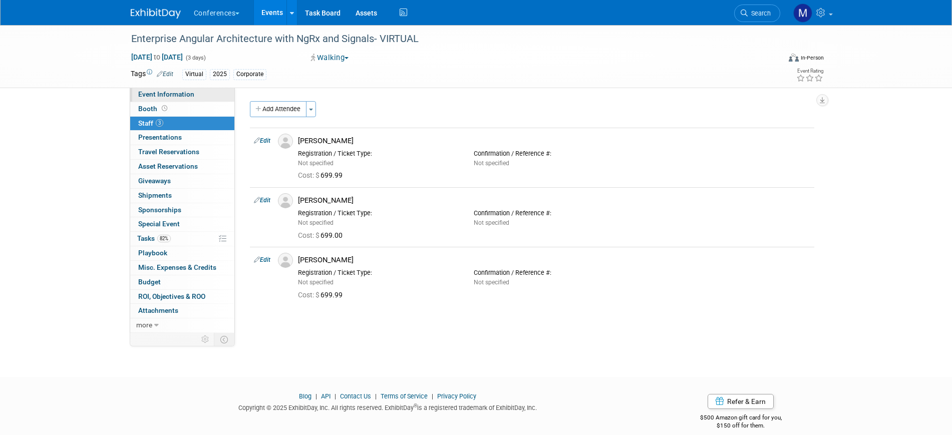
click at [191, 95] on span "Event Information" at bounding box center [166, 94] width 56 height 8
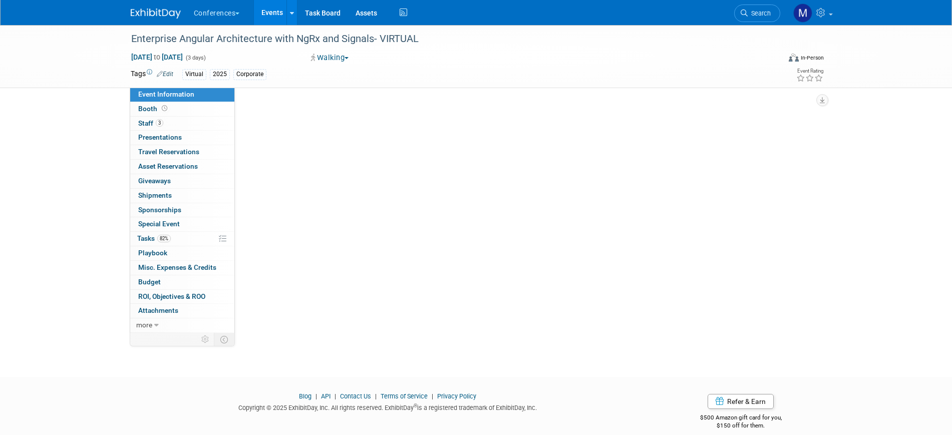
select select "Corporate"
select select "N/a"
select select "Marygrace"
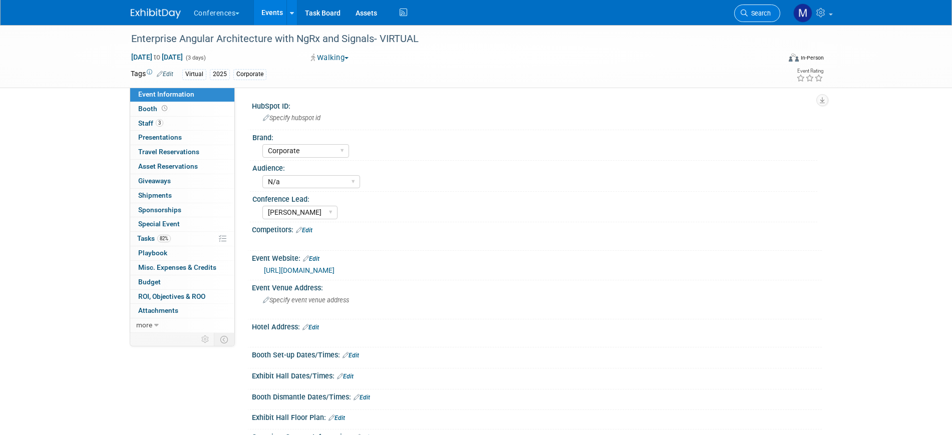
click at [752, 16] on span "Search" at bounding box center [759, 14] width 23 height 8
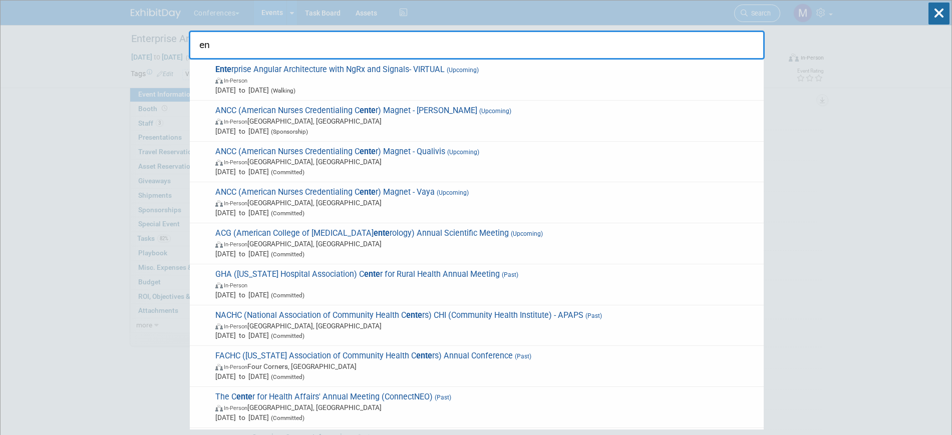
type input "e"
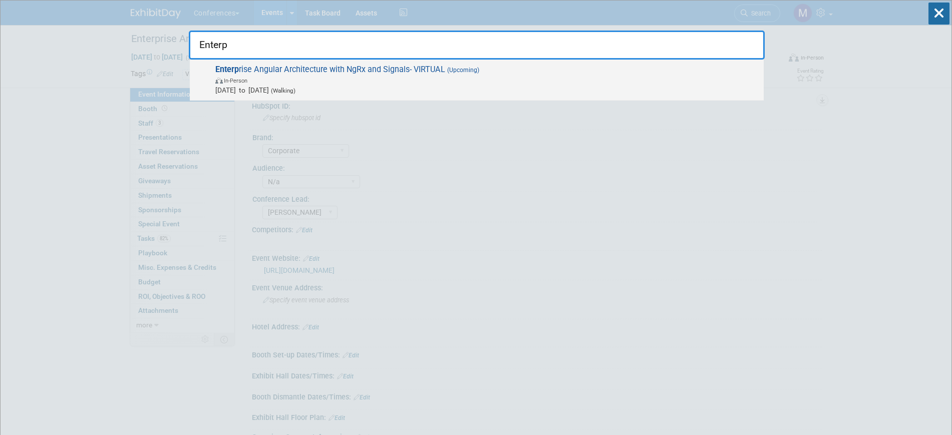
type input "Enterp"
click at [425, 75] on span "Enterp rise Angular Architecture with NgRx and Signals- VIRTUAL (Upcoming) In-P…" at bounding box center [485, 80] width 547 height 31
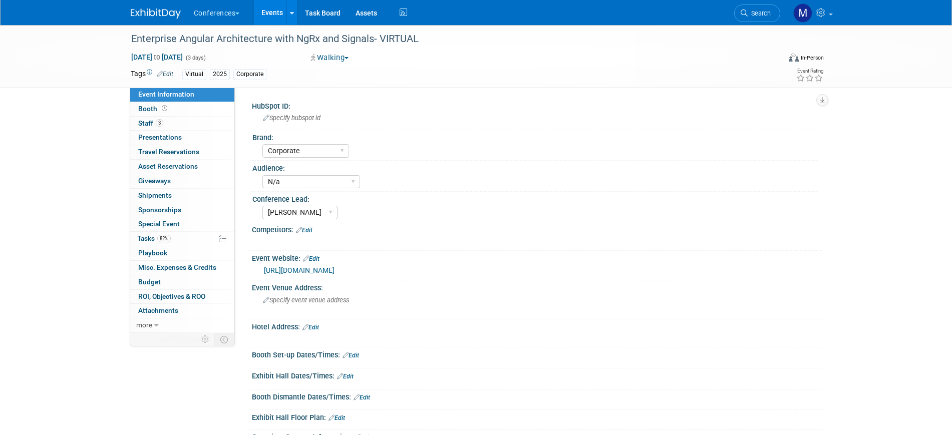
select select "Corporate"
select select "N/a"
select select "[PERSON_NAME]"
drag, startPoint x: 132, startPoint y: 39, endPoint x: 439, endPoint y: 39, distance: 307.1
click at [439, 39] on div "Enterprise Angular Architecture with NgRx and Signals- VIRTUAL" at bounding box center [447, 39] width 638 height 18
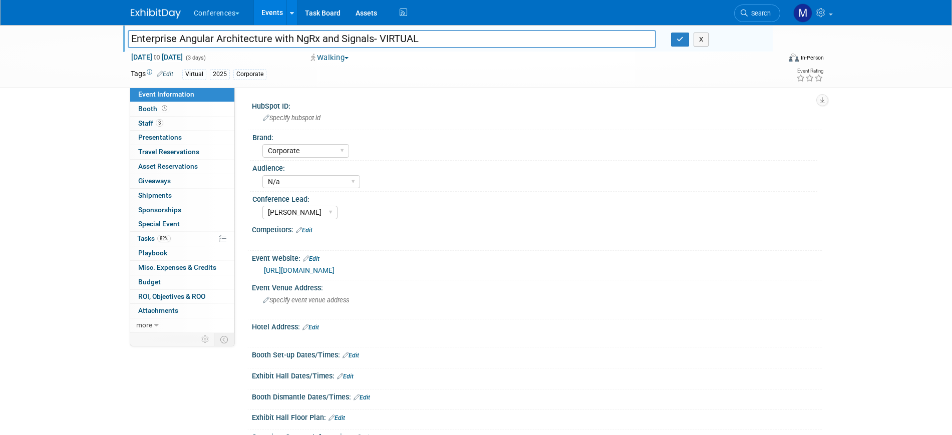
drag, startPoint x: 439, startPoint y: 39, endPoint x: 124, endPoint y: 39, distance: 314.6
click at [124, 39] on div "Enterprise Angular Architecture with NgRx and Signals- VIRTUAL" at bounding box center [392, 40] width 544 height 15
drag, startPoint x: 683, startPoint y: 40, endPoint x: 486, endPoint y: 216, distance: 265.0
click at [683, 40] on icon "button" at bounding box center [680, 39] width 7 height 7
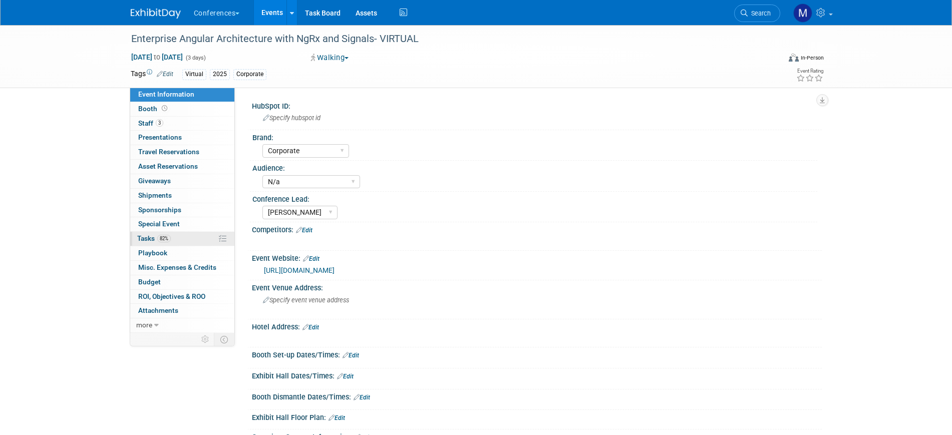
click at [191, 237] on link "82% Tasks 82%" at bounding box center [182, 239] width 104 height 14
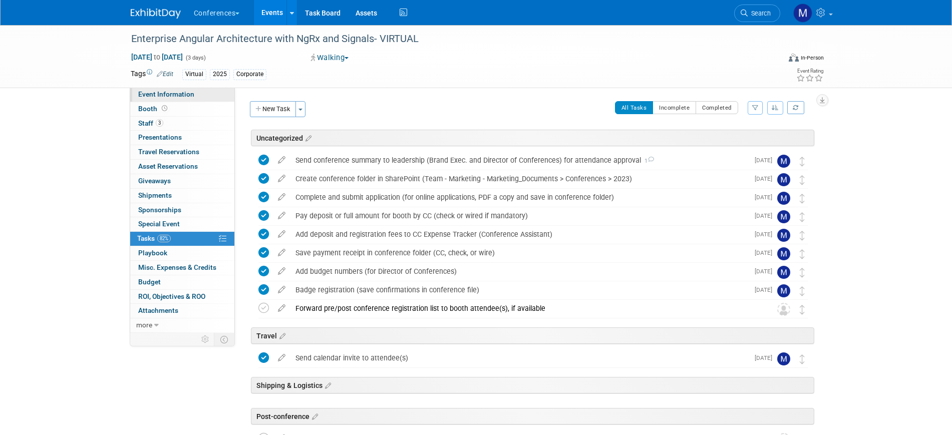
click at [173, 100] on link "Event Information" at bounding box center [182, 95] width 104 height 14
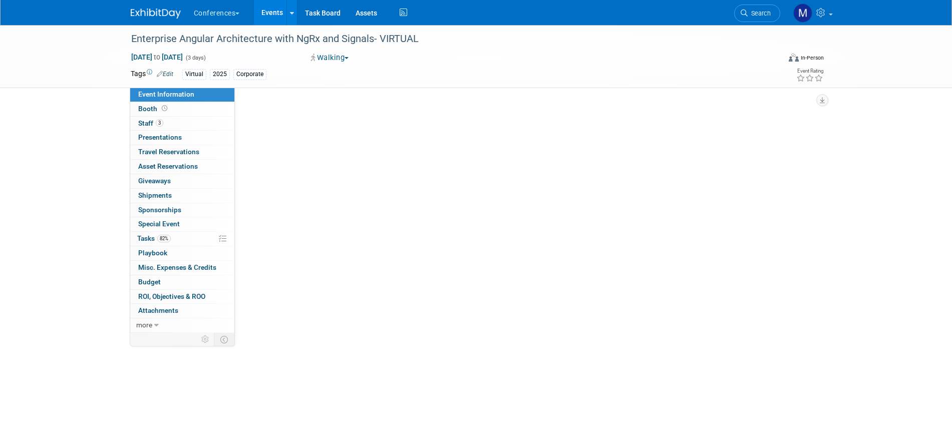
select select "Corporate"
select select "N/a"
select select "[PERSON_NAME]"
